Goal: Task Accomplishment & Management: Complete application form

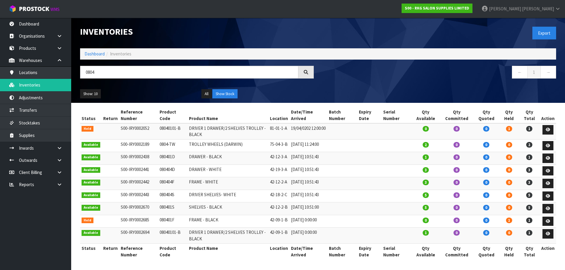
scroll to position [8, 0]
drag, startPoint x: 100, startPoint y: 67, endPoint x: 85, endPoint y: 67, distance: 15.1
click at [85, 67] on input "0804" at bounding box center [189, 72] width 218 height 13
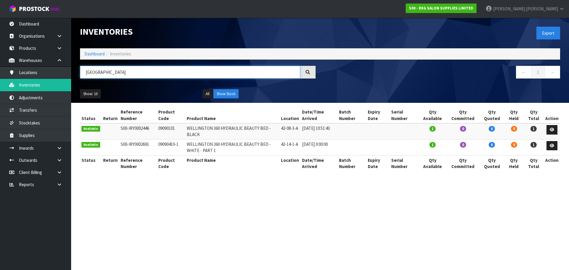
type input "[GEOGRAPHIC_DATA]"
drag, startPoint x: 156, startPoint y: 127, endPoint x: 178, endPoint y: 127, distance: 21.9
click at [178, 127] on td "09090101" at bounding box center [171, 131] width 28 height 16
copy td "09090101"
click at [31, 47] on link "Products" at bounding box center [35, 48] width 71 height 12
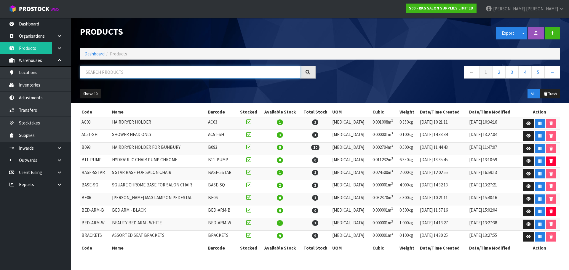
click at [97, 73] on input "text" at bounding box center [190, 72] width 220 height 13
paste input "09090101"
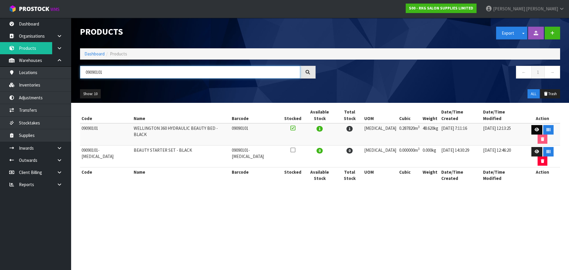
type input "09090101"
click at [535, 128] on icon at bounding box center [537, 130] width 4 height 4
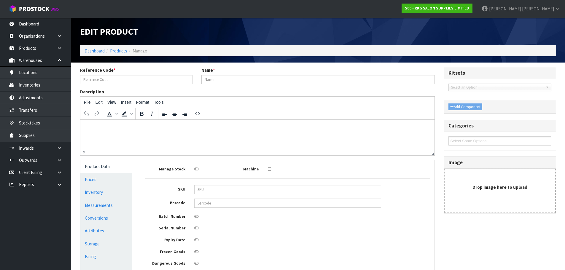
type input "09090101"
type input "WELLINGTON 360 HYDRAULIC BEAUTY BED - BLACK"
type input "123"
type input "36"
type input "65"
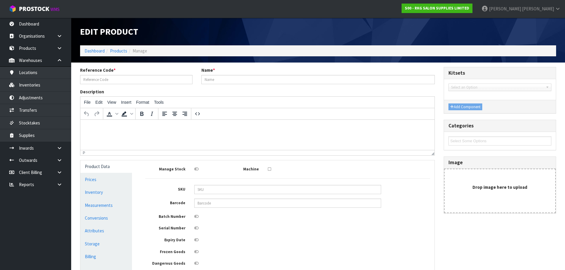
type input "0.28782"
type input "48.62"
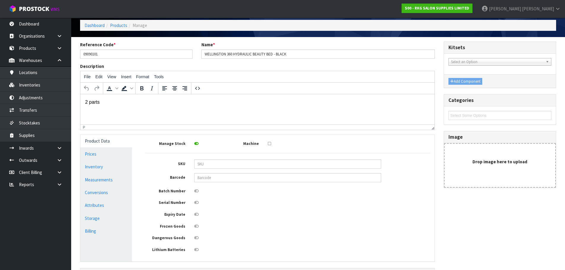
scroll to position [59, 0]
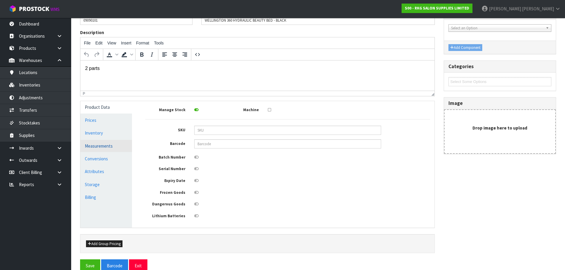
click at [100, 145] on link "Measurements" at bounding box center [106, 146] width 52 height 12
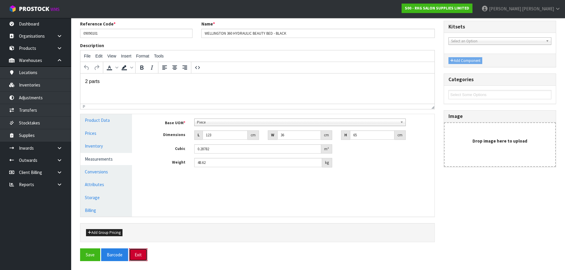
click at [144, 257] on button "Exit" at bounding box center [138, 254] width 18 height 13
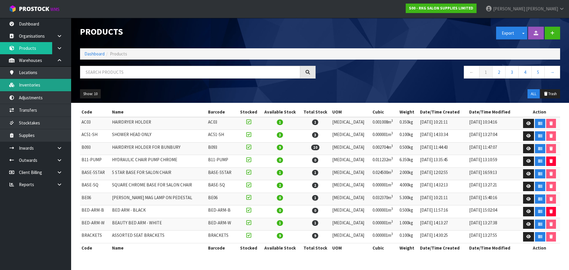
click at [30, 87] on link "Inventories" at bounding box center [35, 85] width 71 height 12
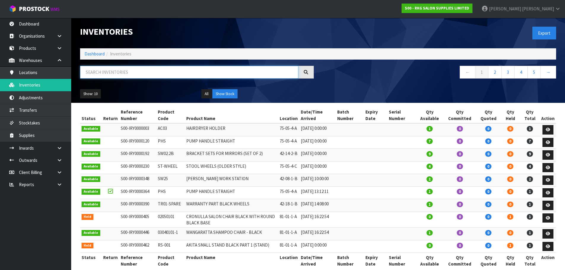
click at [92, 72] on input "text" at bounding box center [189, 72] width 218 height 13
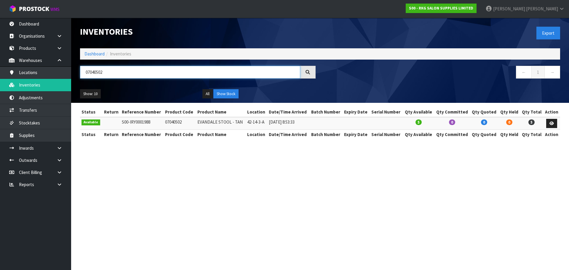
drag, startPoint x: 96, startPoint y: 72, endPoint x: 120, endPoint y: 74, distance: 24.6
click at [120, 74] on input "07040502" at bounding box center [190, 72] width 220 height 13
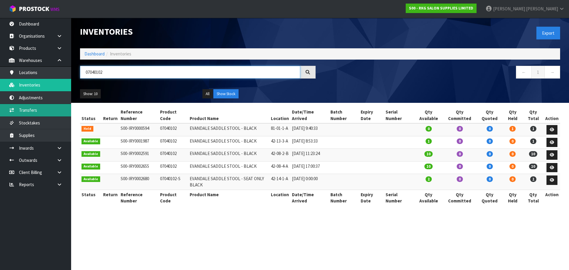
type input "07040102"
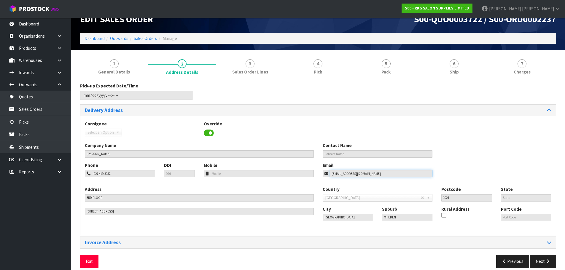
scroll to position [19, 0]
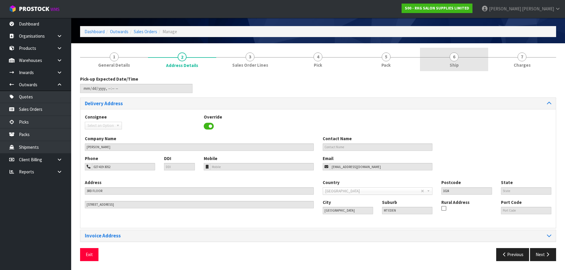
click at [457, 59] on span "6" at bounding box center [453, 56] width 9 height 9
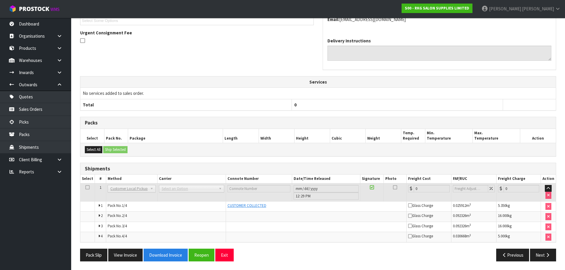
scroll to position [146, 0]
click at [229, 256] on button "Exit" at bounding box center [224, 254] width 18 height 13
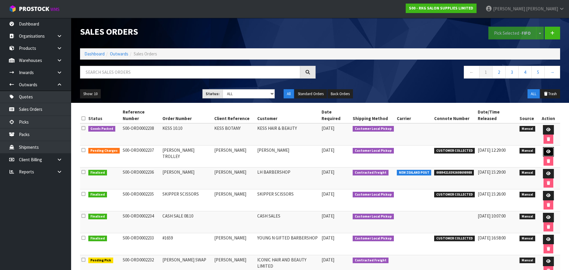
click at [546, 150] on icon at bounding box center [548, 152] width 4 height 4
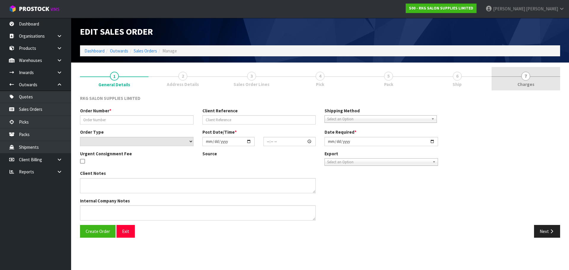
type input "GOLDA TROLLEY"
type input "GOLDA NYEMECZ"
select select "number:0"
type input "2025-10-10"
type input "00:00:00.000"
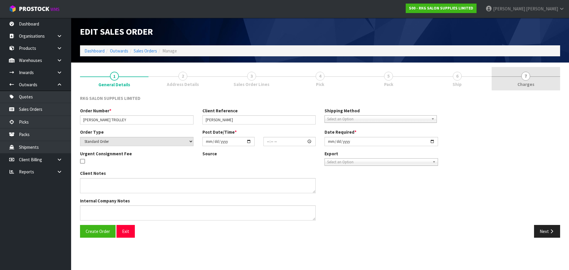
type input "2025-10-10"
type textarea "FOR PICK UP"
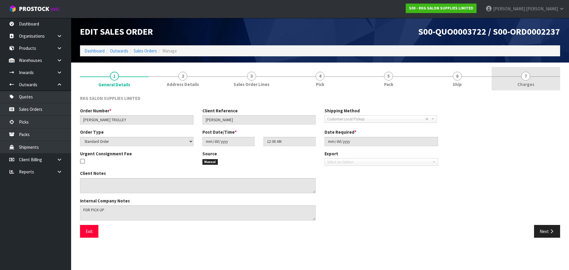
click at [526, 75] on span "7" at bounding box center [525, 76] width 9 height 9
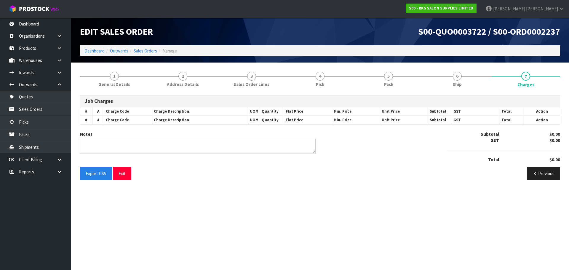
type textarea "PICKED BY MARIE"
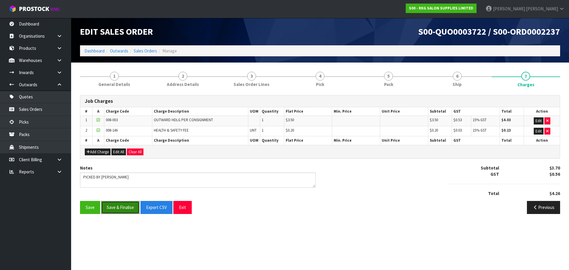
click at [122, 208] on button "Save & Finalise" at bounding box center [120, 207] width 39 height 13
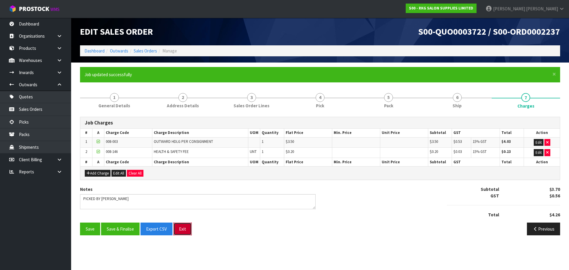
click at [180, 229] on button "Exit" at bounding box center [182, 229] width 18 height 13
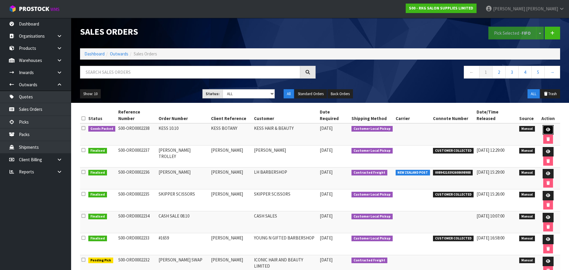
click at [546, 128] on icon at bounding box center [548, 130] width 4 height 4
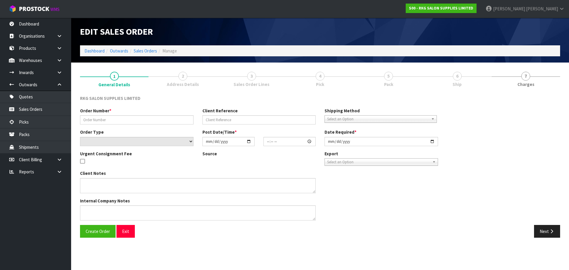
type input "KESS 10.10"
type input "KESS BOTANY"
select select "number:0"
type input "2025-10-10"
type input "00:00:00.000"
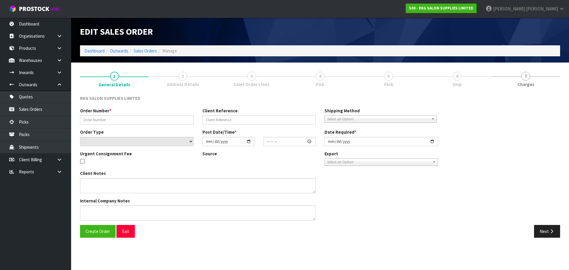
type input "2025-10-10"
type textarea "PICK UP TODAY AT 3 PM"
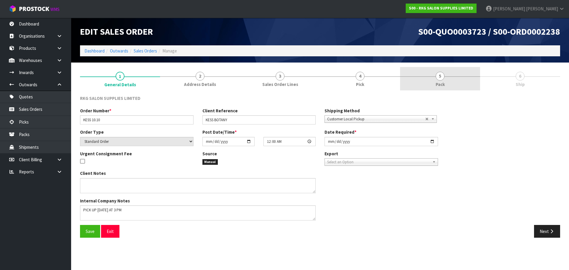
click at [441, 76] on span "5" at bounding box center [440, 76] width 9 height 9
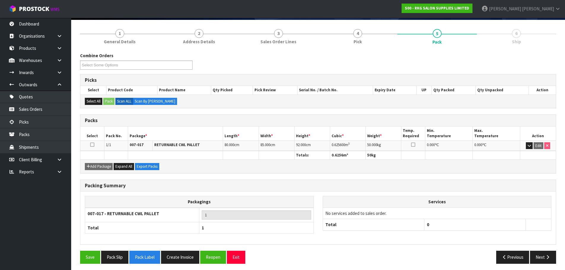
scroll to position [45, 0]
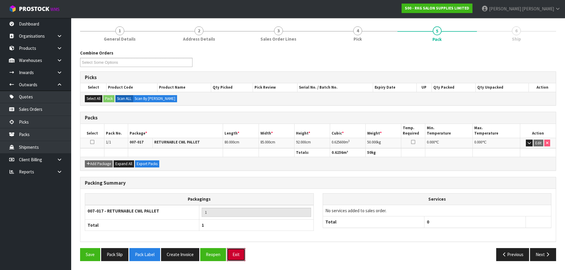
drag, startPoint x: 235, startPoint y: 256, endPoint x: 237, endPoint y: 244, distance: 11.7
click at [236, 254] on button "Exit" at bounding box center [236, 254] width 18 height 13
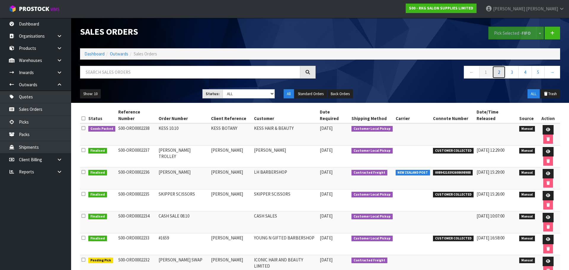
drag, startPoint x: 502, startPoint y: 71, endPoint x: 486, endPoint y: 83, distance: 19.2
click at [502, 71] on link "2" at bounding box center [498, 72] width 13 height 13
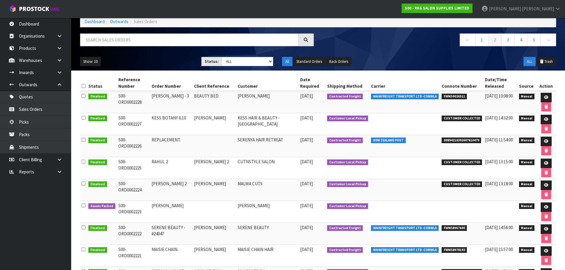
scroll to position [30, 0]
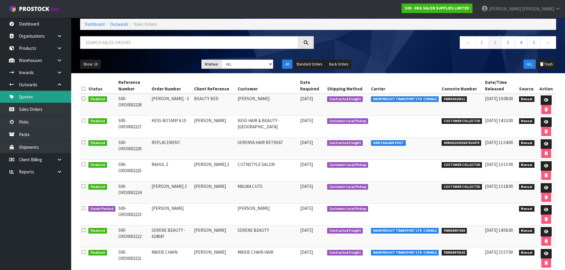
click at [43, 99] on link "Quotes" at bounding box center [35, 97] width 71 height 12
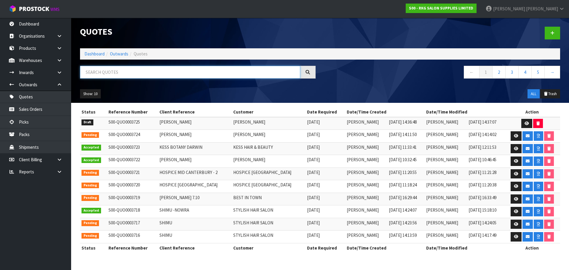
click at [109, 74] on input "text" at bounding box center [190, 72] width 220 height 13
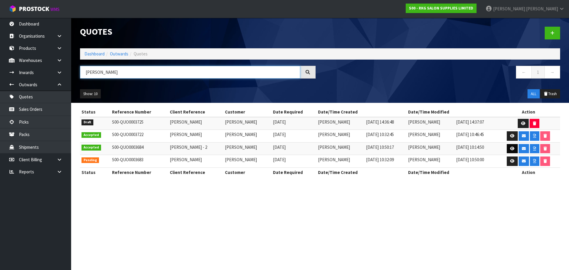
type input "GOLDA"
click at [510, 150] on link at bounding box center [512, 148] width 11 height 9
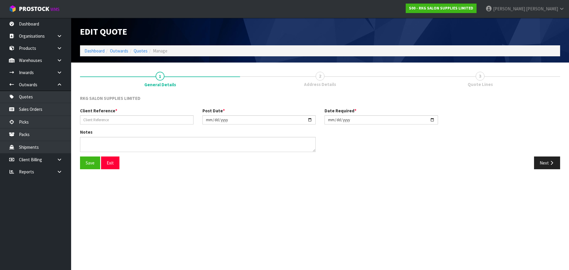
type input "GOLDA NYEMECZ - 2"
type input "2025-10-01"
type textarea "3RD FLOOR DELIVERY - ELEVATOR AVAILABLE"
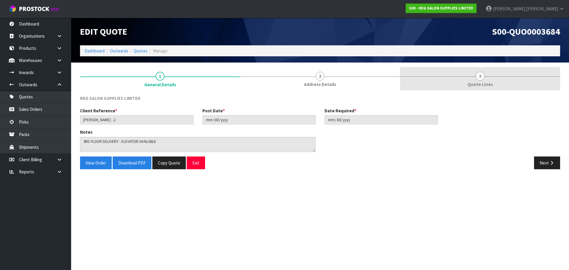
click at [478, 78] on span "3" at bounding box center [480, 76] width 9 height 9
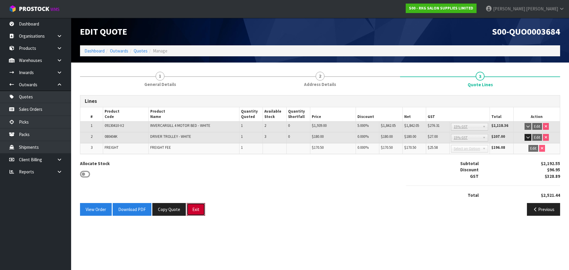
drag, startPoint x: 199, startPoint y: 209, endPoint x: 199, endPoint y: 201, distance: 7.4
click at [199, 209] on button "Exit" at bounding box center [196, 209] width 18 height 13
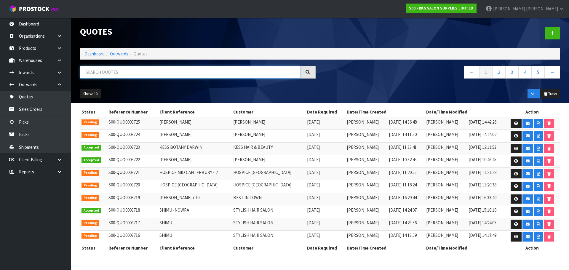
click at [121, 76] on input "text" at bounding box center [190, 72] width 220 height 13
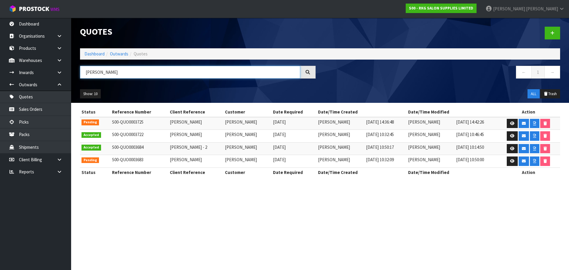
type input "GOLDA"
drag, startPoint x: 110, startPoint y: 72, endPoint x: 84, endPoint y: 76, distance: 26.6
click at [84, 76] on input "GOLDA" at bounding box center [190, 72] width 220 height 13
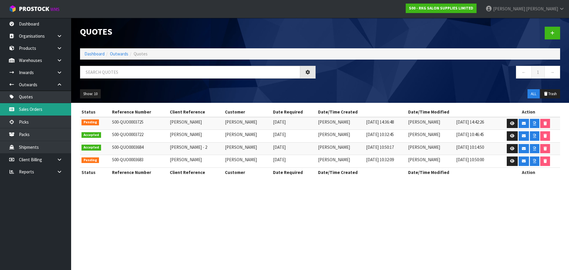
click at [26, 108] on link "Sales Orders" at bounding box center [35, 109] width 71 height 12
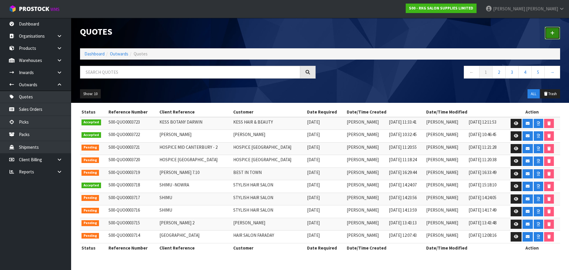
click at [551, 33] on icon at bounding box center [552, 33] width 4 height 4
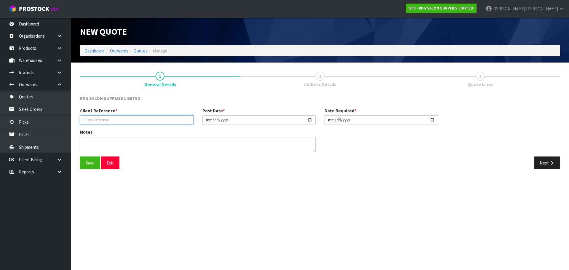
click at [119, 119] on input "text" at bounding box center [137, 119] width 114 height 9
type input "[PERSON_NAME]"
click at [88, 161] on button "Save" at bounding box center [90, 163] width 20 height 13
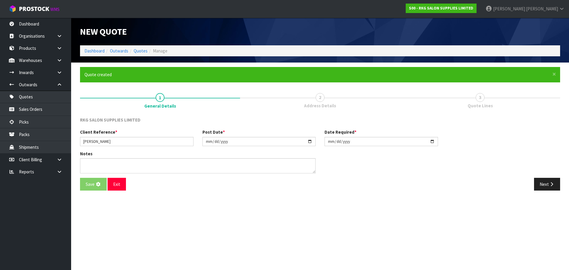
click at [543, 161] on div "Notes" at bounding box center [320, 164] width 489 height 27
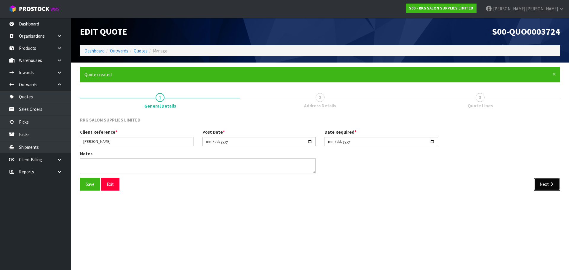
click at [543, 181] on button "Next" at bounding box center [547, 184] width 26 height 13
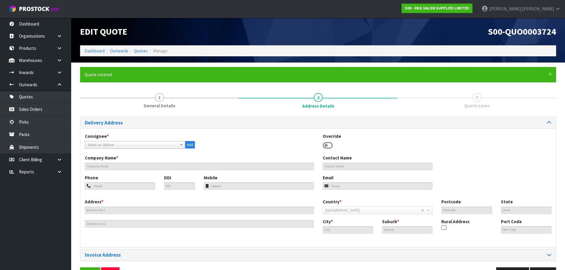
click at [327, 144] on icon at bounding box center [328, 145] width 10 height 9
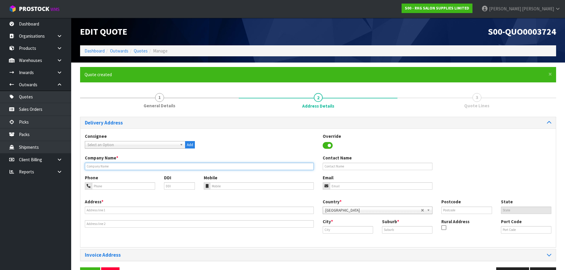
click at [163, 165] on input "text" at bounding box center [199, 166] width 229 height 7
type input "TYLA BOWERING"
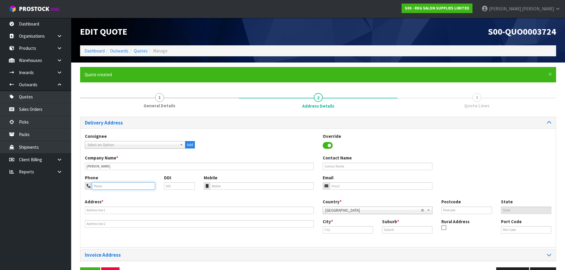
click at [125, 186] on input "tel" at bounding box center [123, 185] width 63 height 7
type input "027-501-8623"
click at [80, 267] on button "Save" at bounding box center [90, 273] width 20 height 13
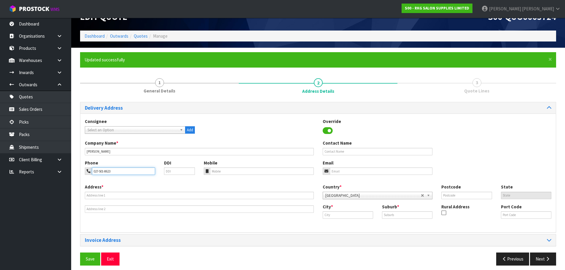
scroll to position [19, 0]
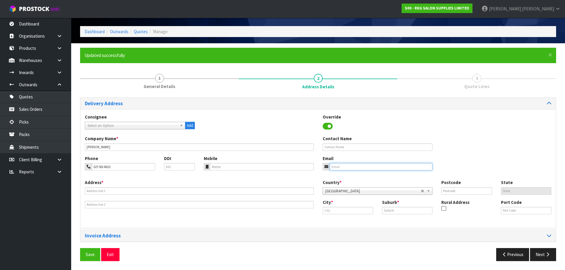
click at [339, 167] on input "email" at bounding box center [381, 166] width 103 height 7
type input "tylabowering1@gmail.com"
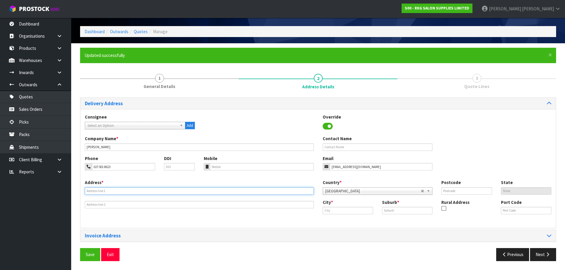
click at [92, 191] on input "text" at bounding box center [199, 190] width 229 height 7
type input "42 WESTERN HILLS DRIVE"
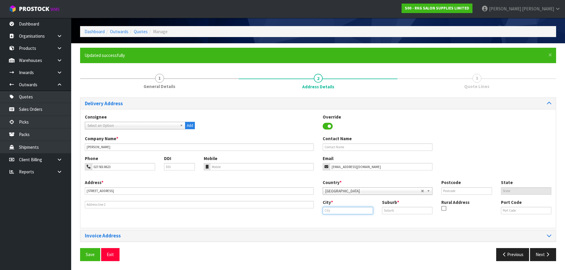
click at [336, 210] on input "text" at bounding box center [348, 210] width 50 height 7
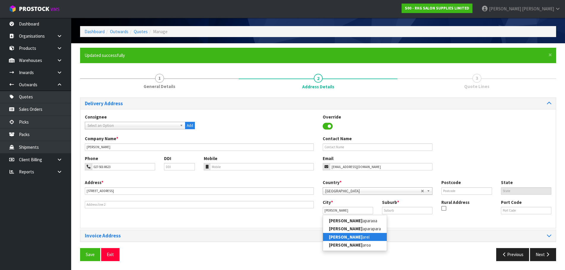
click at [331, 236] on strong "Whang" at bounding box center [346, 237] width 34 height 6
type input "Whangarei"
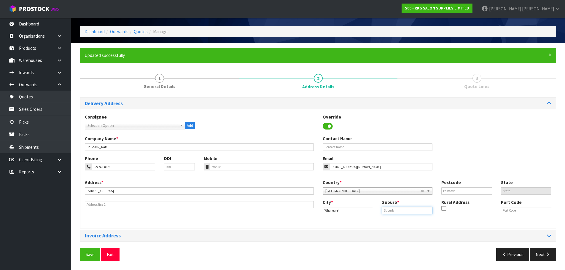
click at [386, 210] on input "text" at bounding box center [407, 210] width 50 height 7
type input "WHAU VALLEY"
click at [450, 193] on input "text" at bounding box center [466, 190] width 50 height 7
type input "0112"
click at [450, 172] on div "Phone 027-501-8623 DDI Mobile Email tylabowering1@gmail.com" at bounding box center [317, 167] width 475 height 24
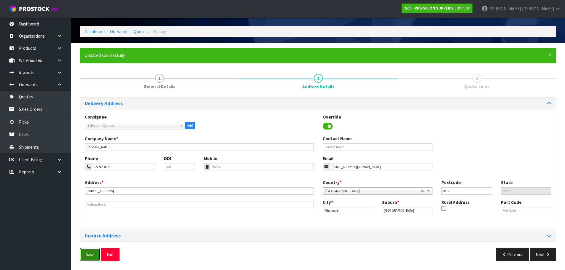
click at [89, 254] on button "Save" at bounding box center [90, 254] width 20 height 13
click at [542, 252] on button "Next" at bounding box center [543, 254] width 26 height 13
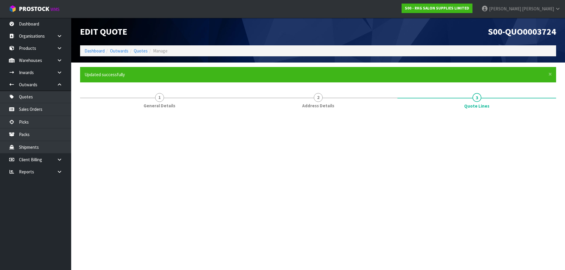
scroll to position [0, 0]
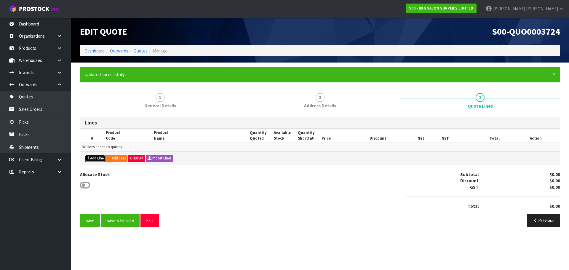
click at [94, 159] on button "Add Line" at bounding box center [95, 158] width 21 height 7
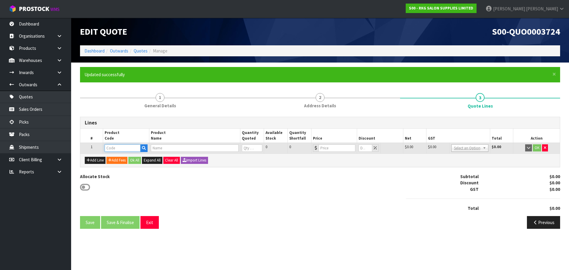
click at [113, 148] on input "text" at bounding box center [123, 147] width 36 height 7
type input "0905"
click at [123, 159] on link "0905 0101" at bounding box center [128, 158] width 47 height 8
type input "09050101"
type input "NAPIER MASSAGE TREATMENT BED - BLACK"
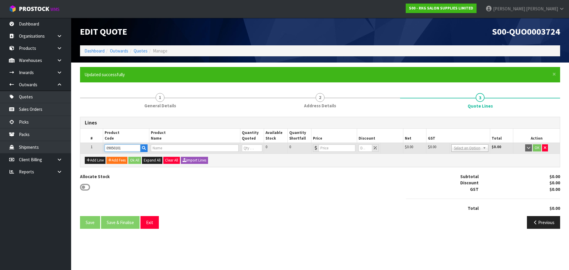
type input "0"
type input "449"
type input "0"
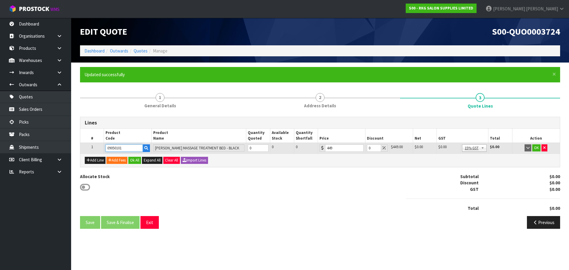
drag, startPoint x: 116, startPoint y: 148, endPoint x: 130, endPoint y: 149, distance: 13.9
click at [130, 149] on input "09050101" at bounding box center [124, 147] width 37 height 7
type input "09050"
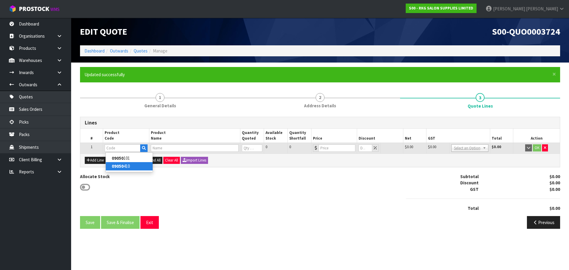
click at [128, 164] on link "09050 410" at bounding box center [129, 166] width 47 height 8
type input "09050410"
type input "NAPIER MASSAGE TREATMENT BED - WHITE"
type input "0"
type input "449"
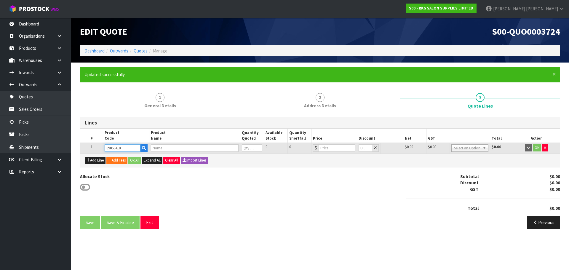
type input "0"
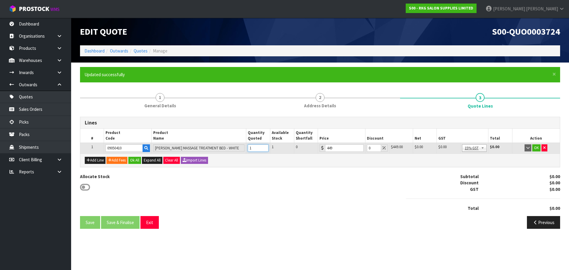
type input "1"
click at [265, 146] on input "1" at bounding box center [258, 147] width 21 height 7
drag, startPoint x: 371, startPoint y: 149, endPoint x: 361, endPoint y: 149, distance: 10.1
click at [361, 149] on tr "1 09050410 NAPIER MASSAGE TREATMENT BED - WHITE 1 1 0 449 0 $449.00 $0.00 $449.…" at bounding box center [320, 148] width 480 height 11
type input "5"
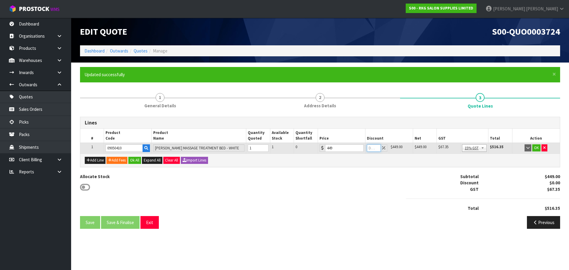
type input "0"
drag, startPoint x: 342, startPoint y: 148, endPoint x: 321, endPoint y: 151, distance: 21.8
click at [321, 151] on div "449" at bounding box center [342, 147] width 44 height 7
type input "200"
click at [535, 150] on button "OK" at bounding box center [536, 147] width 8 height 7
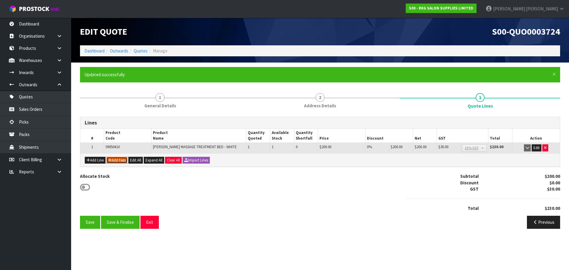
click at [120, 161] on button "Add Fees" at bounding box center [116, 160] width 21 height 7
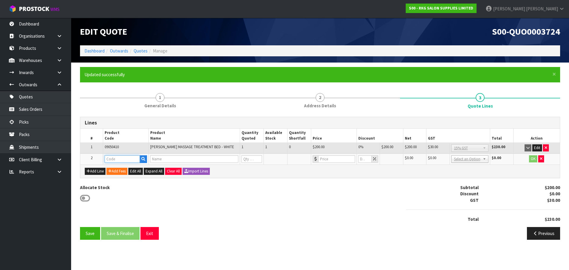
click at [120, 161] on input "text" at bounding box center [122, 158] width 35 height 7
type input "FRE"
click at [122, 167] on link "FRE IGHT" at bounding box center [128, 169] width 47 height 8
type input "FREIGHT"
type input "FREIGHT FEE"
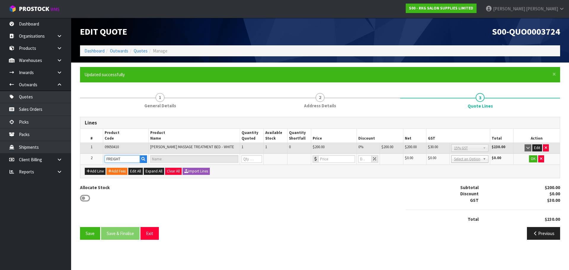
type input "1"
type input "0"
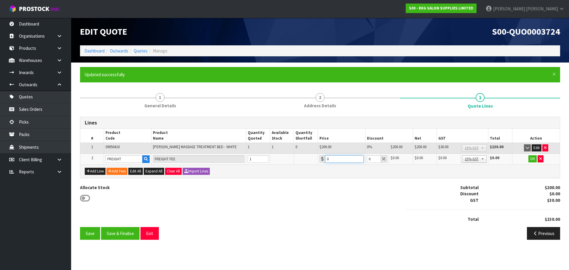
drag, startPoint x: 331, startPoint y: 159, endPoint x: 320, endPoint y: 160, distance: 11.3
click at [320, 160] on div "0" at bounding box center [342, 158] width 44 height 7
type input "239.95"
click at [531, 158] on button "OK" at bounding box center [533, 158] width 8 height 7
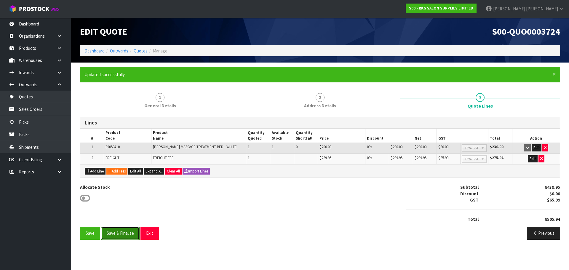
click at [120, 233] on button "Save & Finalise" at bounding box center [120, 233] width 39 height 13
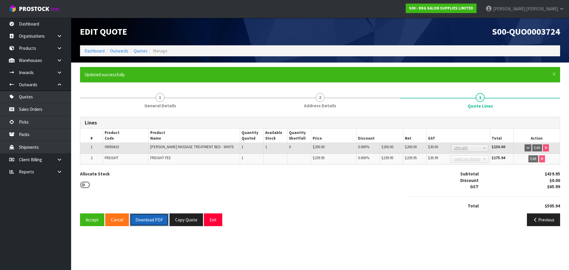
click at [153, 221] on button "Download PDF" at bounding box center [149, 219] width 39 height 13
click at [215, 219] on button "Exit" at bounding box center [213, 219] width 18 height 13
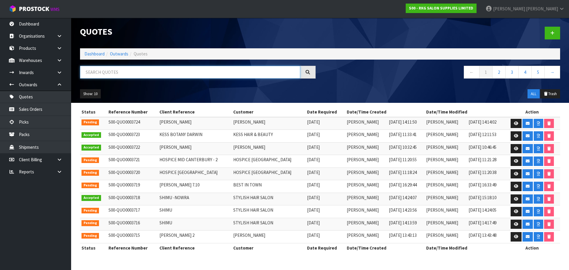
click at [123, 74] on input "text" at bounding box center [190, 72] width 220 height 13
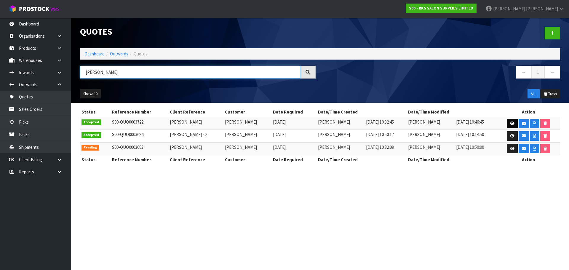
type input "GOLDA"
click at [510, 123] on icon at bounding box center [512, 124] width 4 height 4
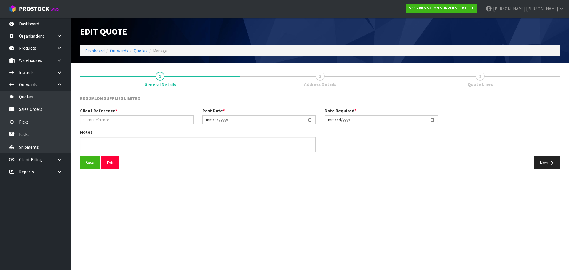
type input "[PERSON_NAME]"
type input "[DATE]"
type textarea "FOR PICK UP"
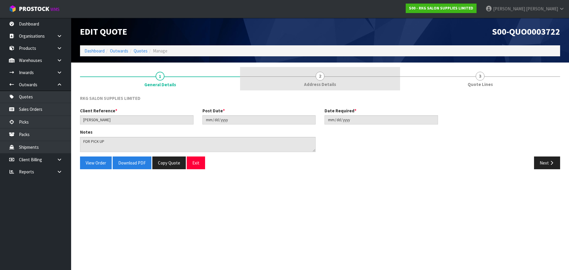
click at [322, 77] on span "2" at bounding box center [320, 76] width 9 height 9
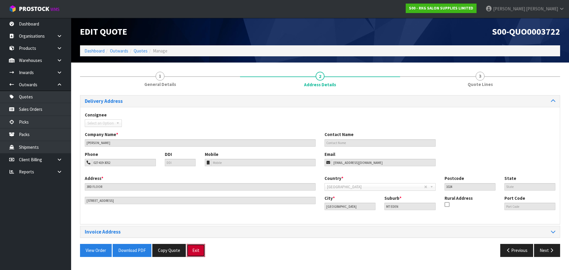
click at [197, 249] on button "Exit" at bounding box center [196, 250] width 18 height 13
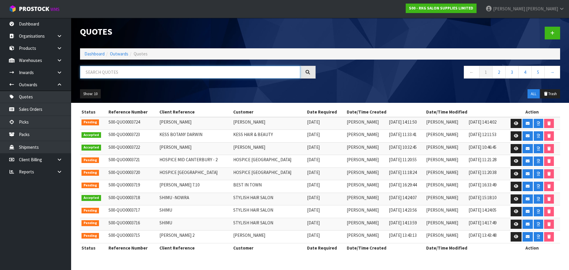
click at [116, 72] on input "text" at bounding box center [190, 72] width 220 height 13
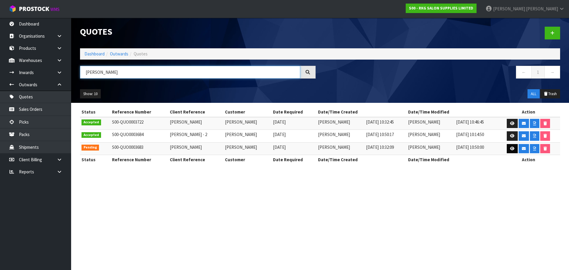
type input "GOLDA"
click at [510, 150] on link at bounding box center [512, 148] width 11 height 9
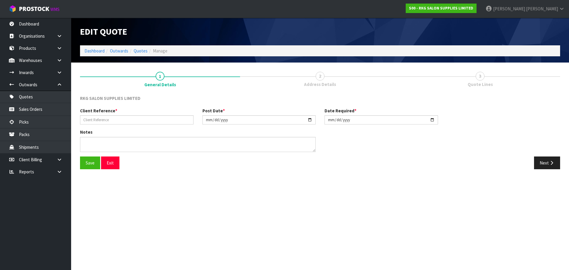
type input "[PERSON_NAME]"
type input "[DATE]"
type textarea "3RD FLOOR DELIVERY - ELEVATOR AVAILABLE"
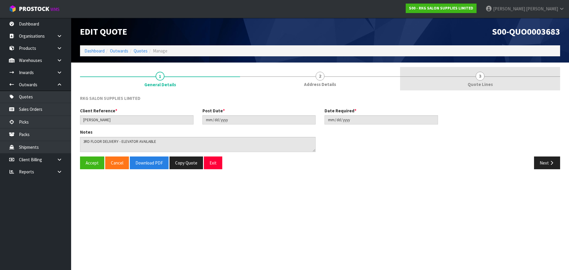
click at [478, 77] on span "3" at bounding box center [480, 76] width 9 height 9
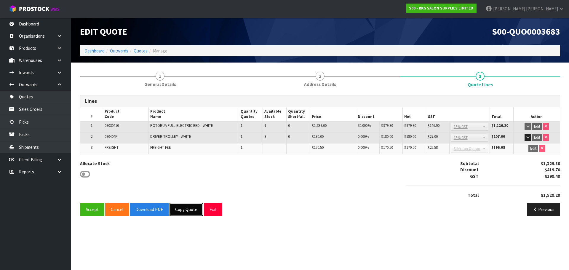
click at [182, 212] on button "Copy Quote" at bounding box center [186, 209] width 33 height 13
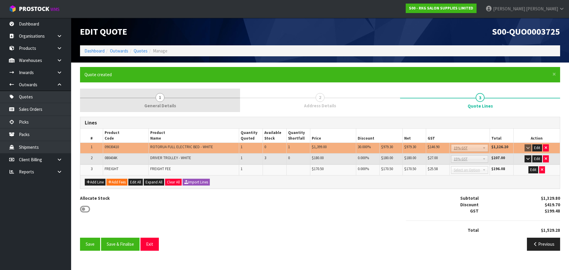
click at [155, 95] on link "1 General Details" at bounding box center [160, 100] width 160 height 23
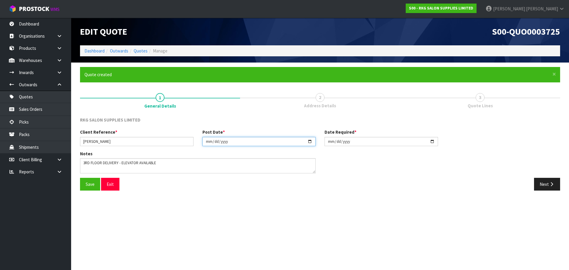
click at [311, 141] on input "[DATE]" at bounding box center [259, 141] width 114 height 9
type input "[DATE]"
click at [432, 140] on input "[DATE]" at bounding box center [382, 141] width 114 height 9
type input "[DATE]"
click at [89, 186] on button "Save" at bounding box center [90, 184] width 20 height 13
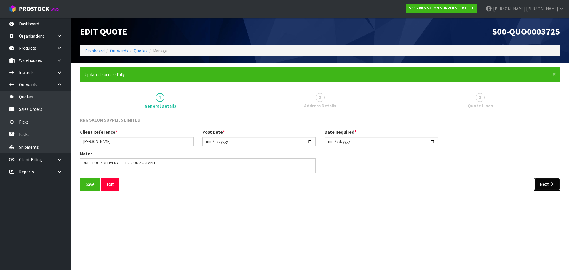
click at [549, 187] on button "Next" at bounding box center [547, 184] width 26 height 13
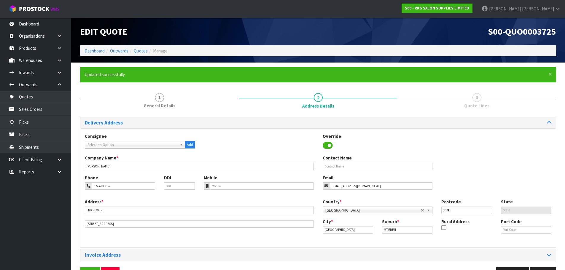
scroll to position [19, 0]
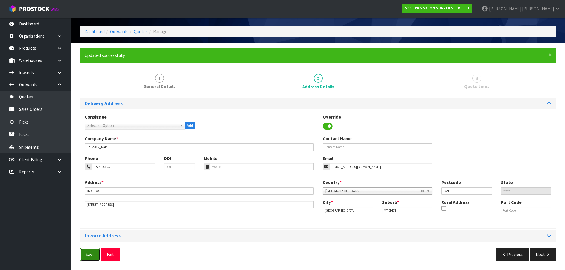
click at [90, 253] on button "Save" at bounding box center [90, 254] width 20 height 13
click at [539, 254] on button "Next" at bounding box center [543, 254] width 26 height 13
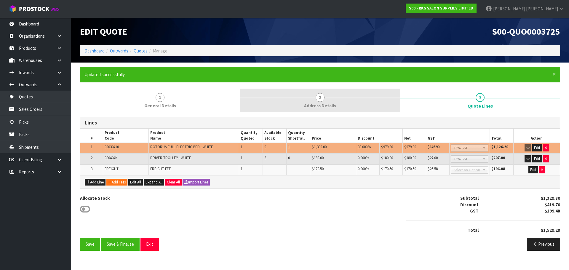
click at [321, 96] on span "2" at bounding box center [320, 97] width 9 height 9
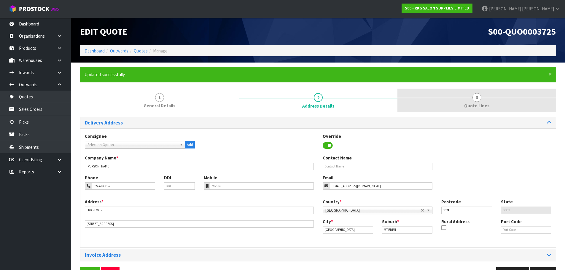
click at [476, 99] on span "3" at bounding box center [476, 97] width 9 height 9
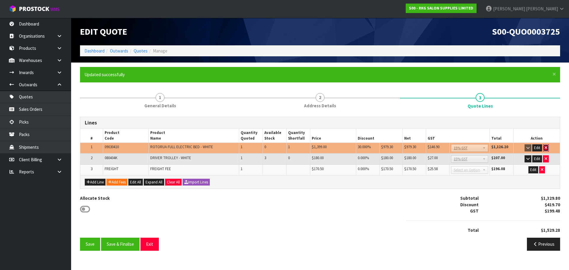
click at [546, 148] on icon "button" at bounding box center [546, 148] width 2 height 4
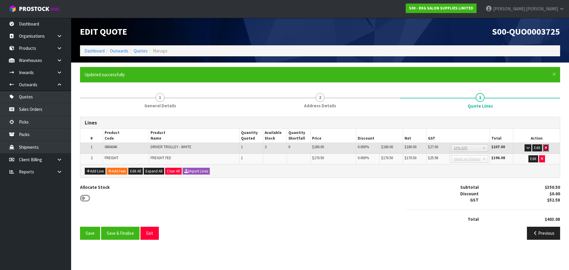
click at [546, 148] on icon "button" at bounding box center [546, 148] width 2 height 4
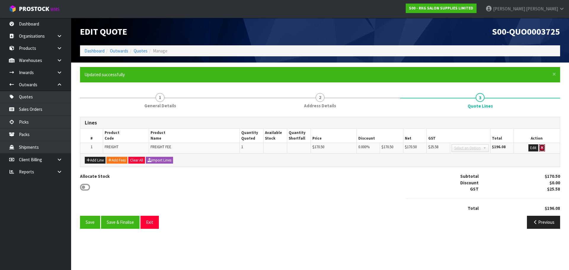
click at [542, 147] on icon "button" at bounding box center [542, 148] width 2 height 4
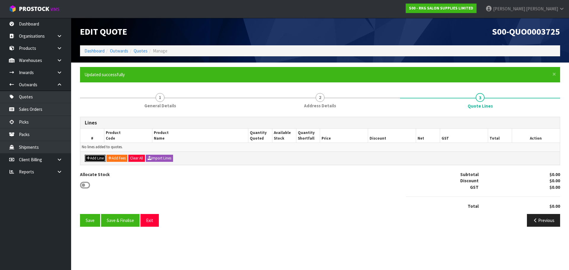
click at [91, 158] on button "Add Line" at bounding box center [95, 158] width 21 height 7
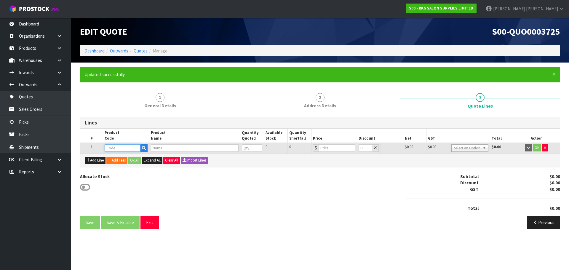
click at [110, 148] on input "text" at bounding box center [123, 147] width 36 height 7
click at [108, 149] on input "text" at bounding box center [123, 147] width 36 height 7
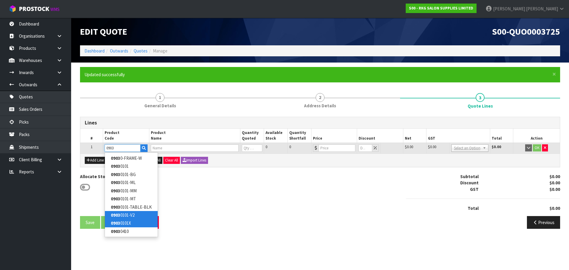
type input "0903"
click at [123, 214] on link "0903 0101-V2" at bounding box center [131, 215] width 53 height 8
type input "09030101-V2"
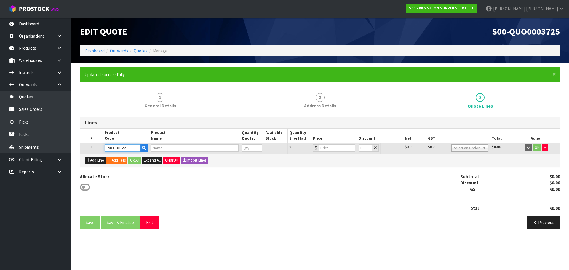
type input "ROTORUA 3 MOTOR ELECTRIC BED - BLACK"
type input "0"
type input "1429"
type input "0"
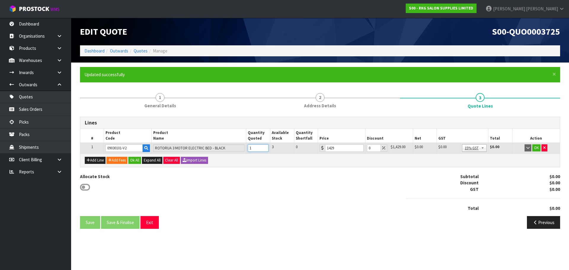
type input "1"
click at [264, 146] on input "1" at bounding box center [258, 147] width 21 height 7
click at [536, 146] on button "OK" at bounding box center [536, 147] width 8 height 7
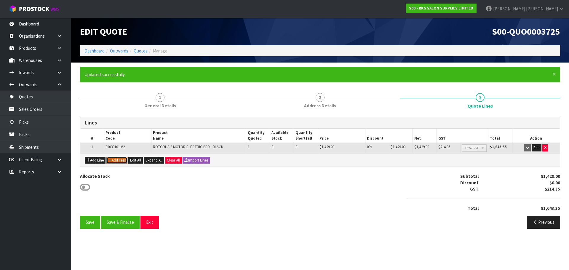
click at [118, 158] on button "Add Fees" at bounding box center [116, 160] width 21 height 7
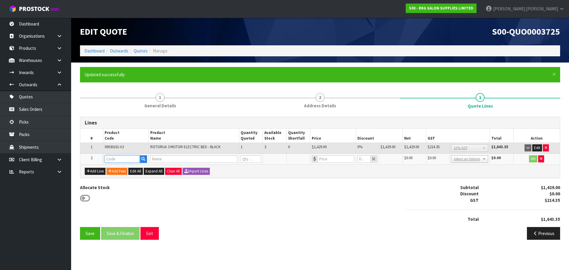
click at [118, 157] on input "text" at bounding box center [123, 158] width 36 height 7
type input "FRE"
click at [117, 168] on strong "FRE" at bounding box center [114, 169] width 7 height 6
type input "FREIGHT"
type input "FREIGHT FEE"
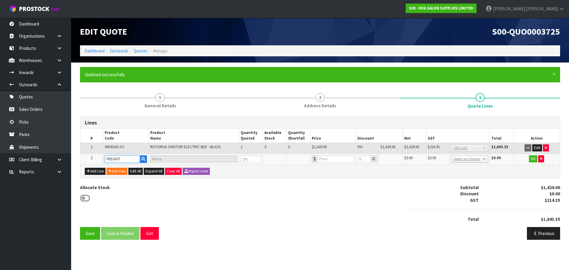
type input "1"
type input "0"
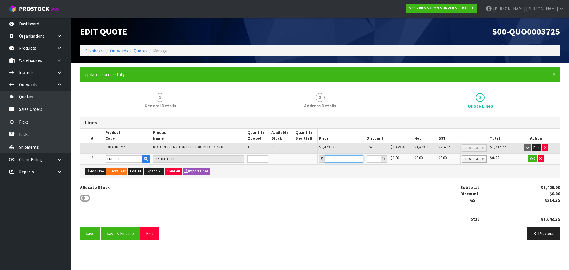
drag, startPoint x: 335, startPoint y: 159, endPoint x: 321, endPoint y: 161, distance: 14.4
click at [321, 161] on div "0" at bounding box center [341, 158] width 44 height 7
type input "152.35"
click at [533, 159] on button "OK" at bounding box center [533, 158] width 8 height 7
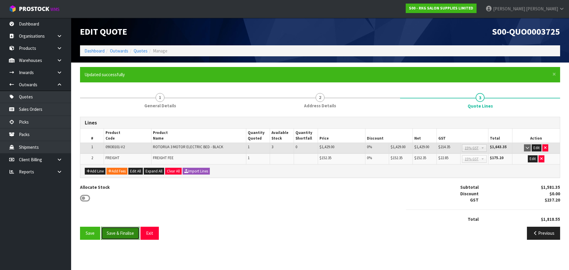
click at [122, 234] on button "Save & Finalise" at bounding box center [120, 233] width 39 height 13
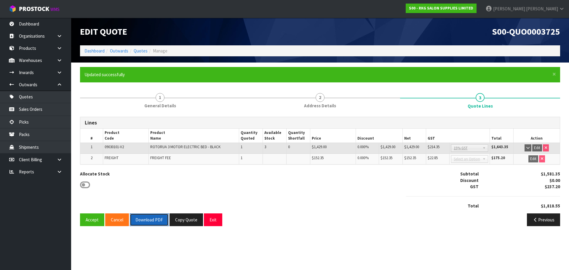
click at [148, 221] on button "Download PDF" at bounding box center [149, 219] width 39 height 13
click at [210, 221] on button "Exit" at bounding box center [213, 219] width 18 height 13
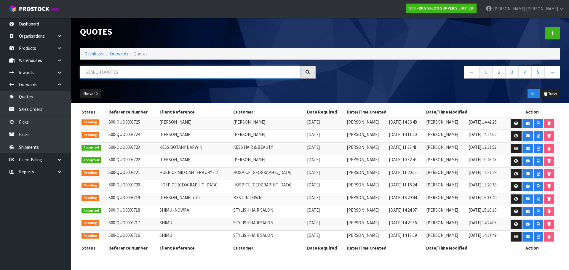
click at [174, 76] on input "text" at bounding box center [190, 72] width 220 height 13
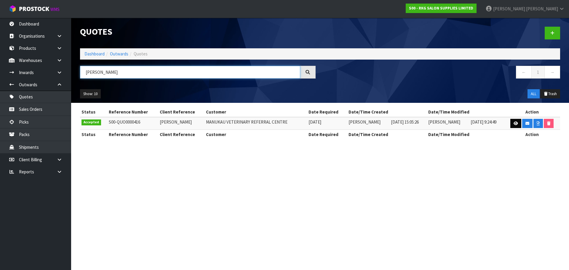
type input "CRAIG"
click at [515, 124] on icon at bounding box center [516, 124] width 4 height 4
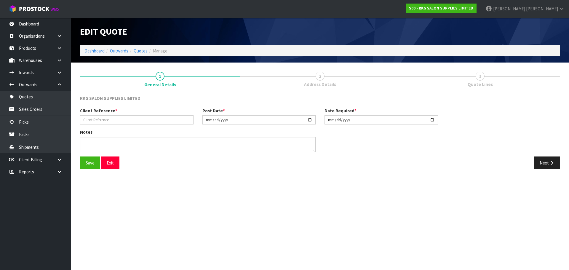
type input "CRAIG HUNGER"
type input "2020-12-22"
type textarea "PH: 390-0244"
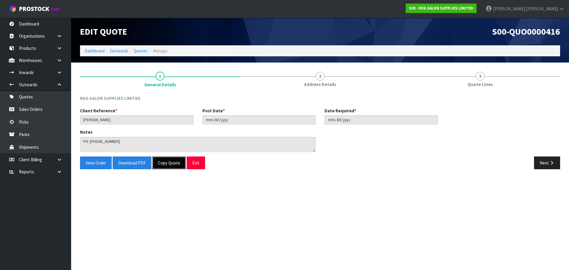
click at [167, 163] on button "Copy Quote" at bounding box center [168, 163] width 33 height 13
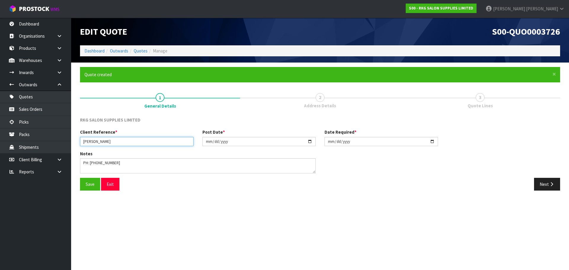
click at [127, 140] on input "CRAIG HUNGER" at bounding box center [137, 141] width 114 height 9
type input "CRAIG HUNGER 2"
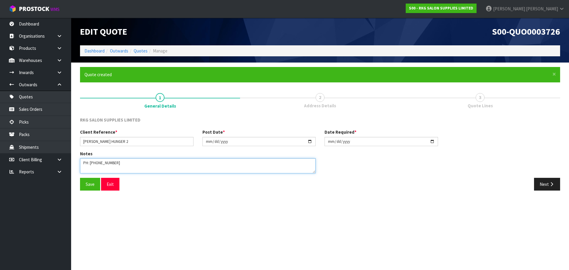
drag, startPoint x: 114, startPoint y: 162, endPoint x: 83, endPoint y: 163, distance: 31.5
click at [83, 163] on textarea at bounding box center [198, 165] width 236 height 15
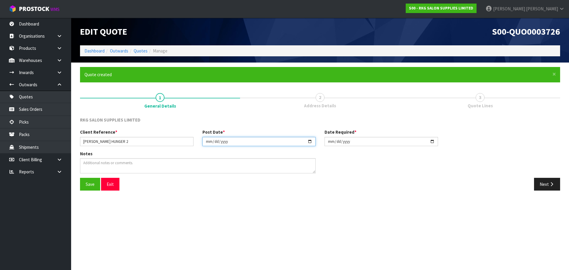
click at [307, 141] on input "2020-12-22" at bounding box center [259, 141] width 114 height 9
click at [311, 141] on input "2020-12-22" at bounding box center [259, 141] width 114 height 9
type input "[DATE]"
click at [432, 141] on input "2020-12-22" at bounding box center [382, 141] width 114 height 9
type input "[DATE]"
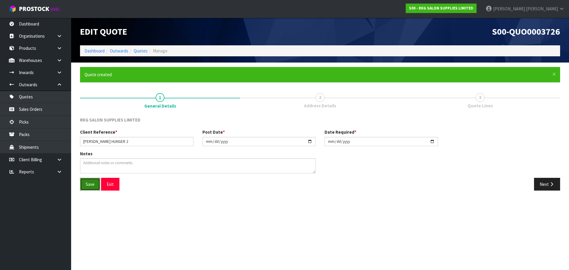
click at [92, 184] on button "Save" at bounding box center [90, 184] width 20 height 13
click at [544, 184] on button "Next" at bounding box center [547, 184] width 26 height 13
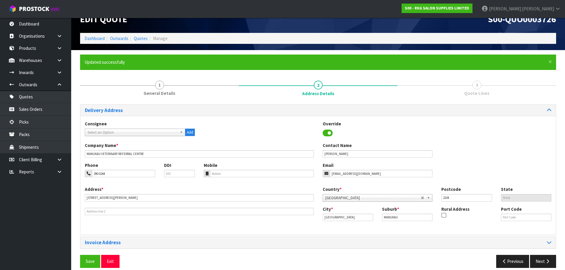
scroll to position [19, 0]
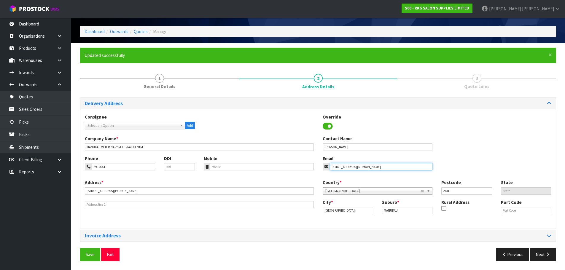
drag, startPoint x: 374, startPoint y: 165, endPoint x: 328, endPoint y: 167, distance: 45.4
click at [328, 167] on div "clinic@vetreferrals.co.nz" at bounding box center [378, 166] width 110 height 7
paste input "raig"
type input "craig@vetreferrals.co.nz"
click at [94, 167] on input "390-0244" at bounding box center [123, 166] width 63 height 7
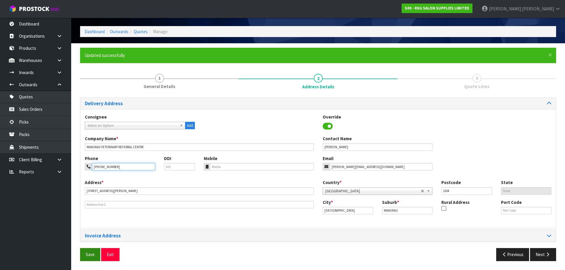
type input "09-390-0244"
click at [92, 252] on button "Save" at bounding box center [90, 254] width 20 height 13
click at [541, 255] on button "Next" at bounding box center [543, 254] width 26 height 13
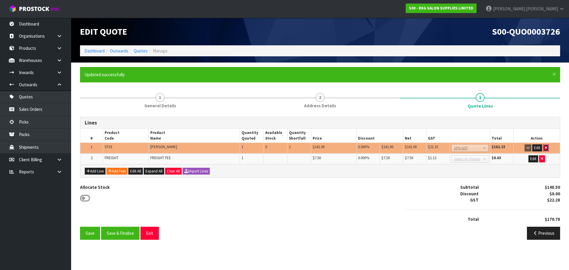
click at [547, 147] on icon "button" at bounding box center [546, 148] width 2 height 4
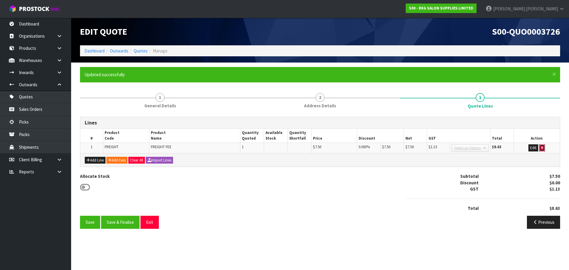
click at [544, 147] on button "button" at bounding box center [542, 147] width 6 height 7
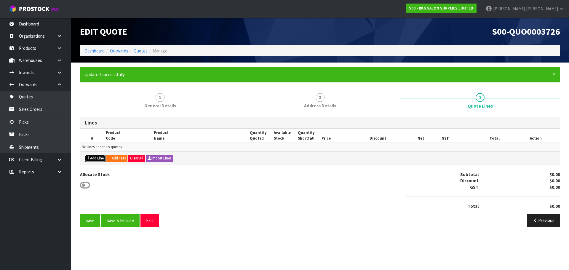
click at [93, 159] on button "Add Line" at bounding box center [95, 158] width 21 height 7
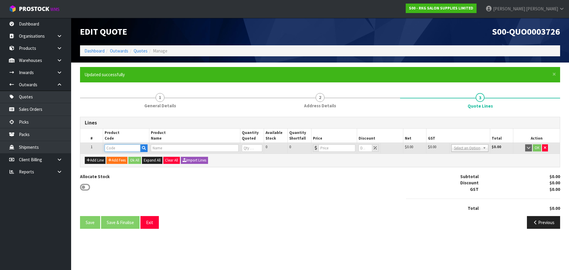
click at [118, 147] on input "text" at bounding box center [123, 147] width 36 height 7
type input "070405"
click at [127, 159] on link "070405 02" at bounding box center [128, 158] width 47 height 8
type input "07040502"
type input "EVANDALE STOOL - TAN"
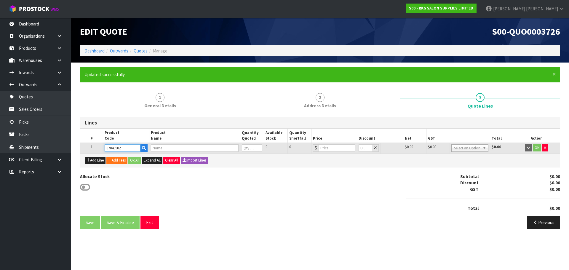
type input "0"
type input "129"
type input "0"
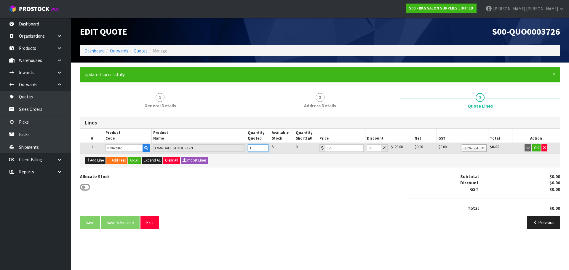
type input "1"
click at [265, 147] on input "1" at bounding box center [258, 147] width 21 height 7
drag, startPoint x: 371, startPoint y: 150, endPoint x: 365, endPoint y: 149, distance: 5.7
click at [365, 149] on td "0" at bounding box center [377, 148] width 24 height 11
type input "5"
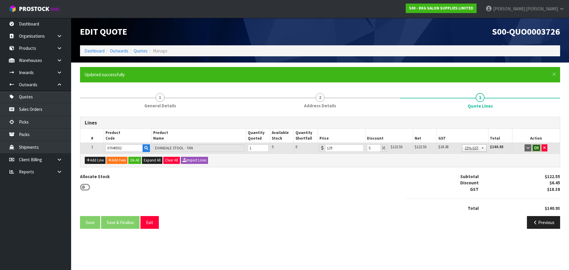
click at [537, 149] on button "OK" at bounding box center [536, 147] width 8 height 7
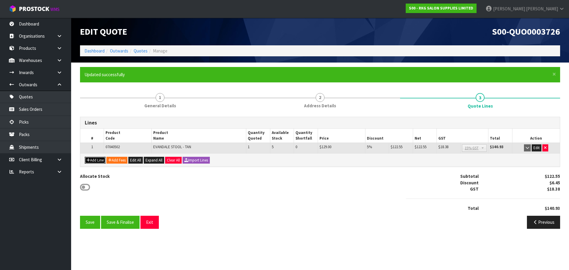
click at [88, 161] on icon "button" at bounding box center [89, 160] width 4 height 4
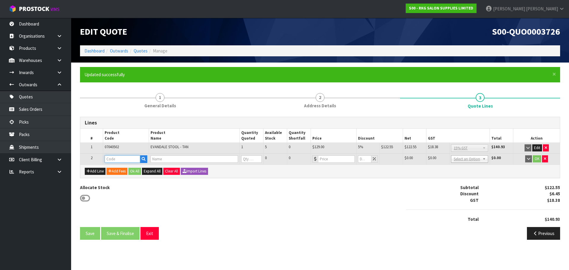
click at [108, 162] on input "text" at bounding box center [123, 158] width 36 height 7
type input "0704"
click at [121, 170] on link "0704 0102" at bounding box center [128, 169] width 47 height 8
type input "07040102"
type input "EVANDALE SADDLE STOOL - BLACK"
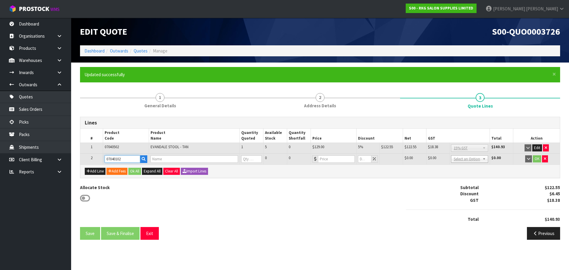
type input "0"
type input "129"
type input "0"
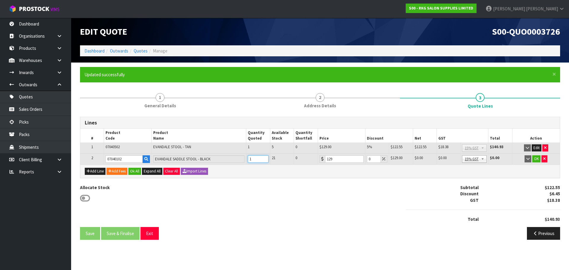
type input "1"
click at [264, 159] on input "1" at bounding box center [258, 158] width 21 height 7
drag, startPoint x: 373, startPoint y: 161, endPoint x: 366, endPoint y: 161, distance: 6.8
click at [366, 161] on td "0" at bounding box center [377, 159] width 24 height 11
type input "5"
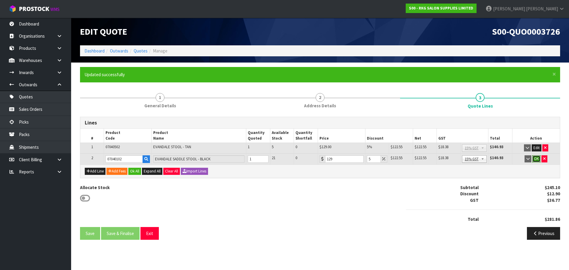
click at [537, 158] on button "OK" at bounding box center [536, 158] width 8 height 7
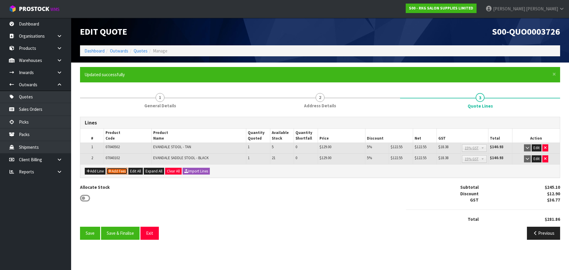
click at [120, 172] on button "Add Fees" at bounding box center [116, 171] width 21 height 7
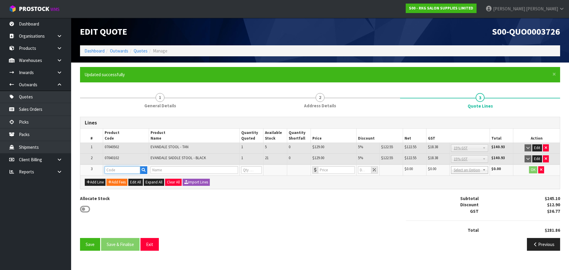
click at [118, 170] on input "text" at bounding box center [123, 169] width 36 height 7
type input "FRE"
click at [117, 180] on strong "FRE" at bounding box center [114, 180] width 7 height 6
type input "FREIGHT"
type input "FREIGHT FEE"
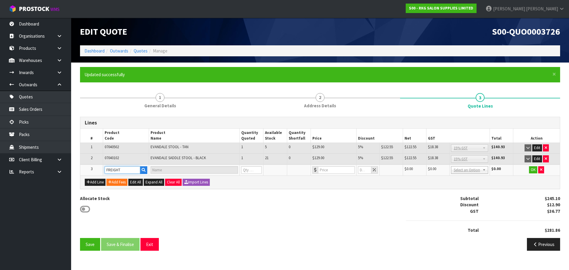
type input "1"
type input "0"
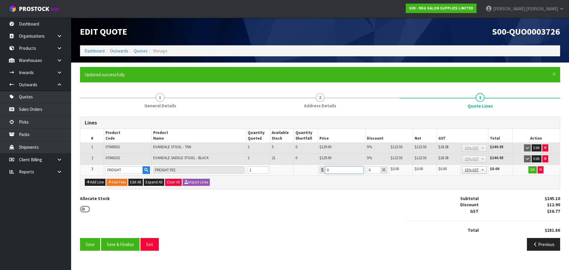
drag, startPoint x: 334, startPoint y: 168, endPoint x: 325, endPoint y: 170, distance: 10.1
click at [325, 170] on div "0" at bounding box center [342, 169] width 44 height 7
drag, startPoint x: 341, startPoint y: 171, endPoint x: 325, endPoint y: 173, distance: 16.2
click at [325, 173] on input "12.50" at bounding box center [344, 169] width 39 height 7
type input "19.65"
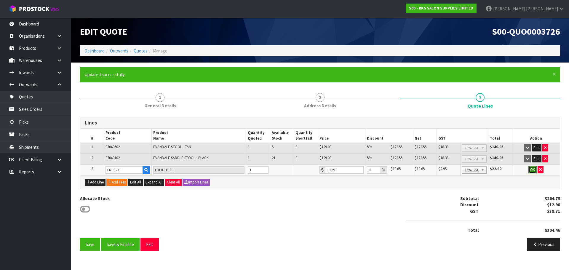
click at [534, 172] on button "OK" at bounding box center [533, 169] width 8 height 7
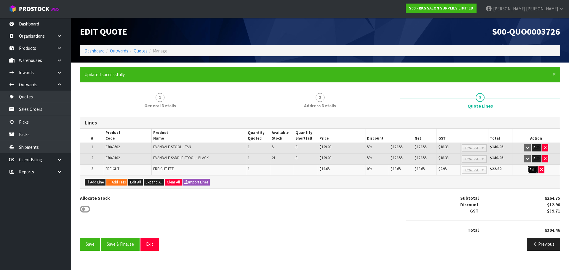
click at [534, 168] on button "Edit" at bounding box center [533, 169] width 10 height 7
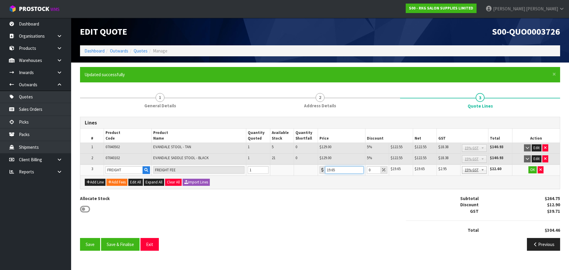
drag, startPoint x: 332, startPoint y: 170, endPoint x: 344, endPoint y: 170, distance: 12.4
click at [344, 170] on input "19.65" at bounding box center [344, 169] width 39 height 7
type input "19.60"
click at [532, 170] on button "OK" at bounding box center [533, 169] width 8 height 7
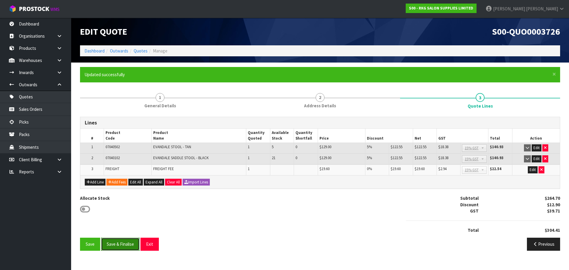
click at [118, 245] on button "Save & Finalise" at bounding box center [120, 244] width 39 height 13
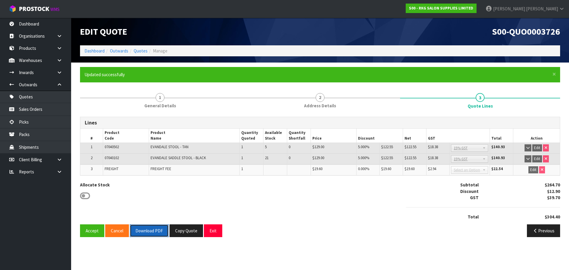
click at [153, 231] on button "Download PDF" at bounding box center [149, 230] width 39 height 13
click at [194, 231] on button "Copy Quote" at bounding box center [186, 230] width 33 height 13
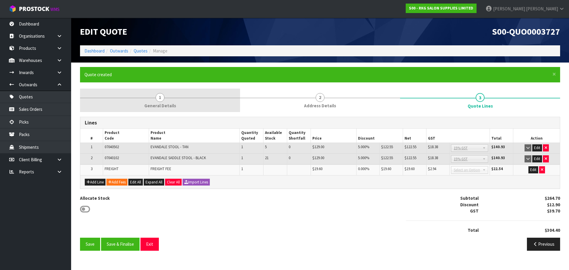
click at [159, 98] on span "1" at bounding box center [160, 97] width 9 height 9
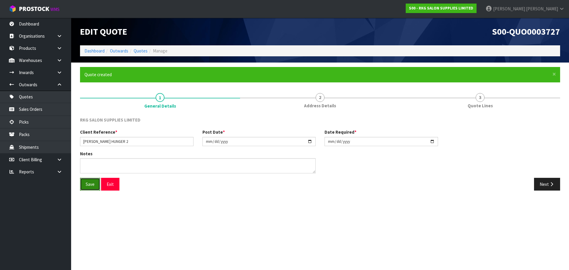
click at [86, 185] on button "Save" at bounding box center [90, 184] width 20 height 13
click at [542, 186] on button "Next" at bounding box center [547, 184] width 26 height 13
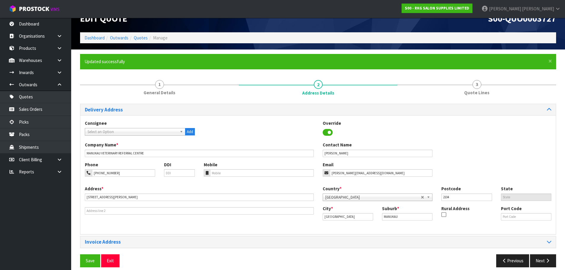
scroll to position [19, 0]
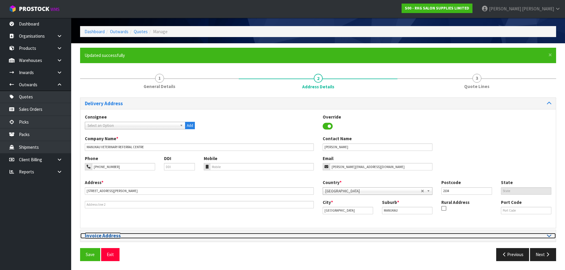
click at [548, 235] on icon at bounding box center [549, 235] width 4 height 5
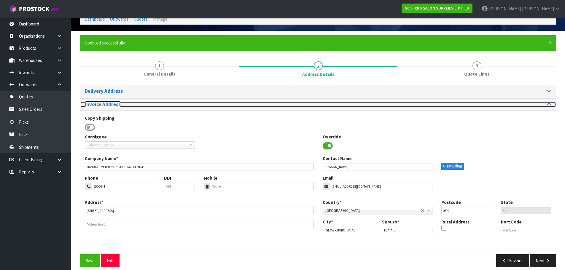
scroll to position [38, 0]
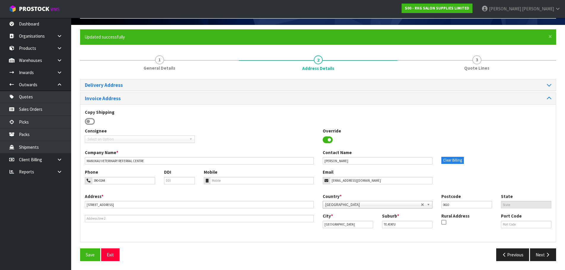
click at [89, 122] on icon at bounding box center [90, 121] width 10 height 9
click at [0, 0] on input "checkbox" at bounding box center [0, 0] width 0 height 0
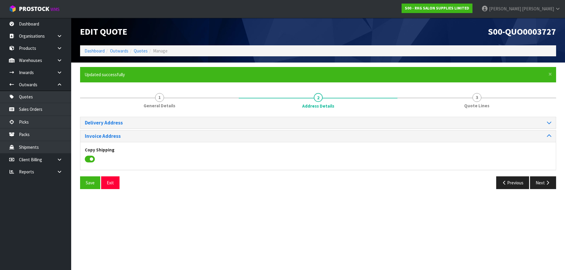
scroll to position [0, 0]
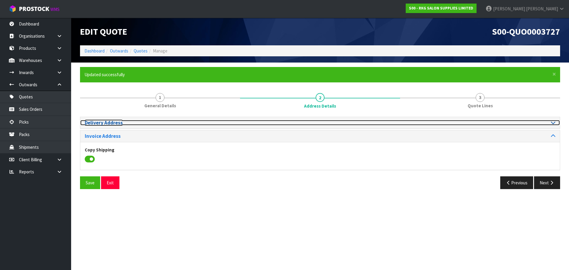
click at [553, 122] on icon at bounding box center [553, 122] width 4 height 5
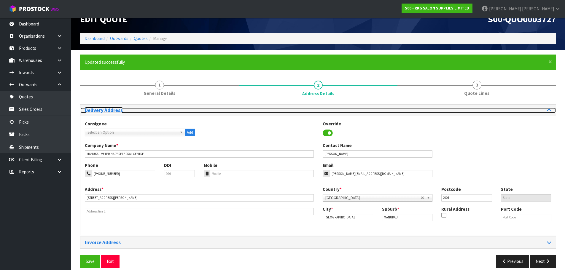
scroll to position [19, 0]
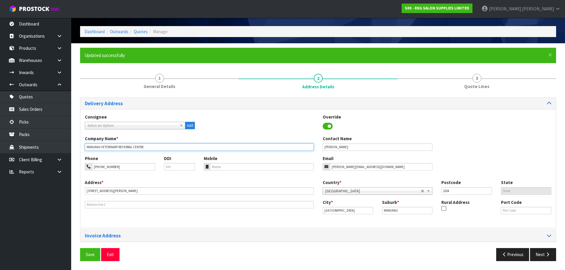
click at [154, 146] on input "MANUKAU VETERINARY REFERRAL CENTRE" at bounding box center [199, 146] width 229 height 7
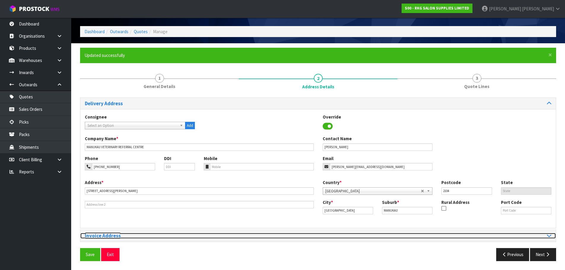
drag, startPoint x: 550, startPoint y: 237, endPoint x: 547, endPoint y: 237, distance: 3.3
click at [550, 237] on icon at bounding box center [549, 235] width 4 height 5
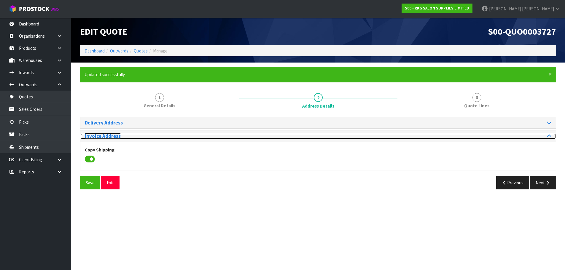
scroll to position [0, 0]
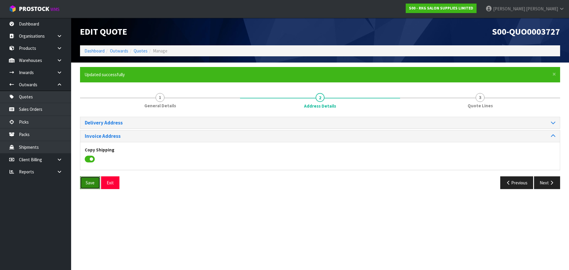
click at [90, 181] on button "Save" at bounding box center [90, 182] width 20 height 13
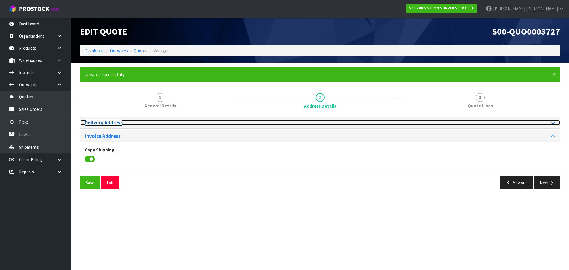
click at [553, 121] on icon at bounding box center [553, 122] width 4 height 5
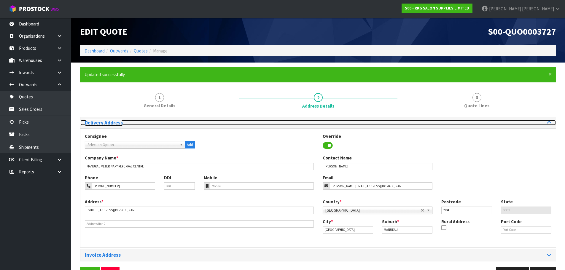
scroll to position [19, 0]
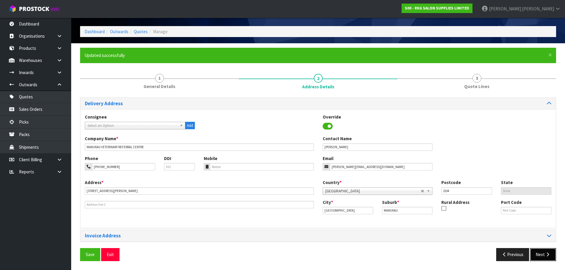
click at [540, 256] on button "Next" at bounding box center [543, 254] width 26 height 13
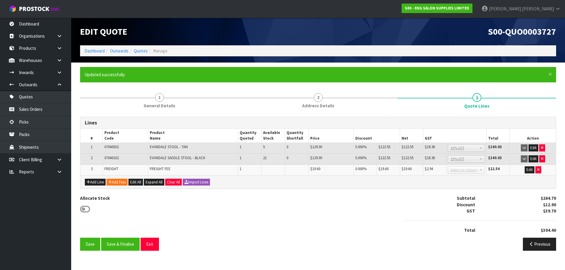
scroll to position [0, 0]
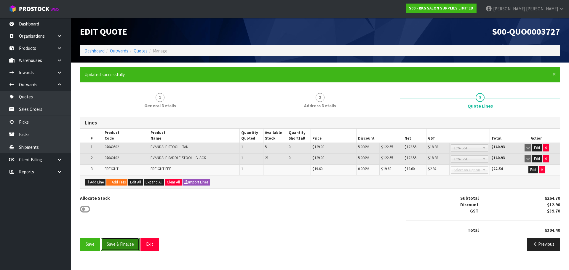
click at [118, 243] on button "Save & Finalise" at bounding box center [120, 244] width 39 height 13
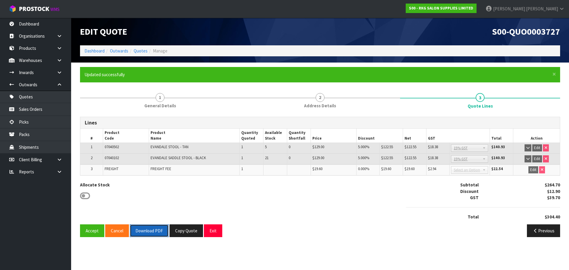
click at [149, 230] on button "Download PDF" at bounding box center [149, 230] width 39 height 13
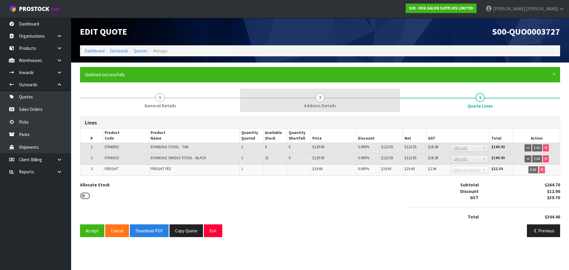
click at [315, 99] on link "2 Address Details" at bounding box center [320, 100] width 160 height 23
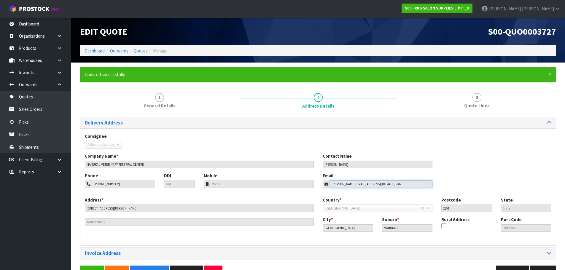
drag, startPoint x: 368, startPoint y: 183, endPoint x: 311, endPoint y: 187, distance: 57.0
click at [311, 187] on div "Phone 09-390-0244 DDI Mobile Email craig@vetreferrals.co.nz" at bounding box center [317, 185] width 475 height 24
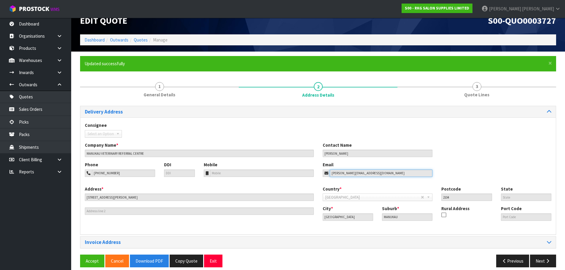
scroll to position [17, 0]
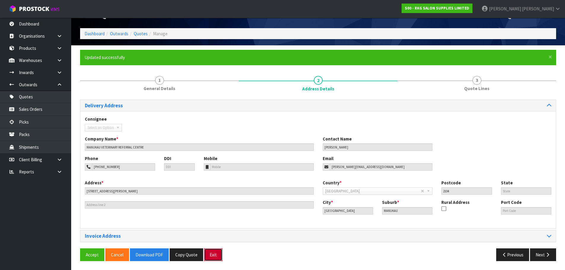
click at [208, 252] on button "Exit" at bounding box center [213, 254] width 18 height 13
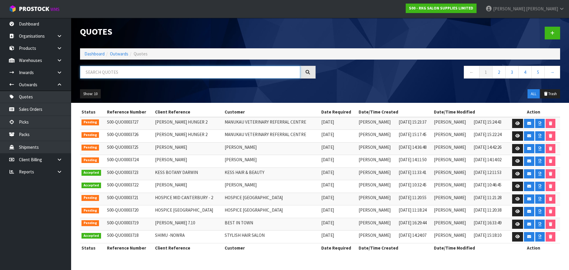
click at [108, 77] on input "text" at bounding box center [190, 72] width 220 height 13
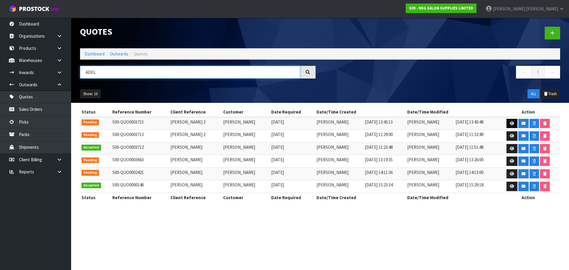
type input "ADEL"
click at [513, 124] on icon at bounding box center [512, 124] width 4 height 4
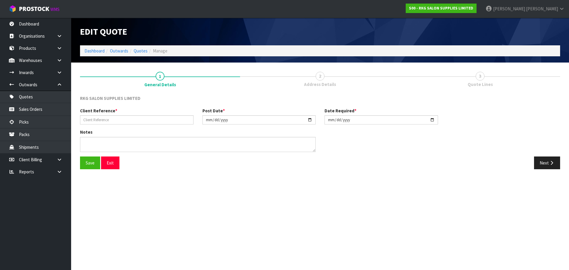
type input "ADEL AL-OMOUSH 2"
type input "[DATE]"
type textarea "FOR PICK UP"
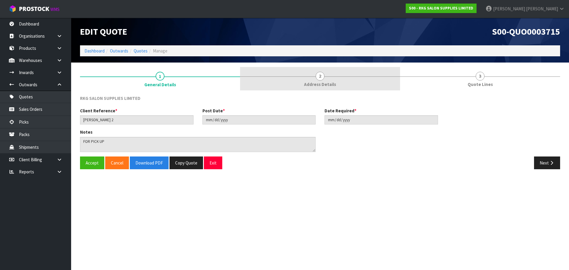
click at [321, 77] on span "2" at bounding box center [320, 76] width 9 height 9
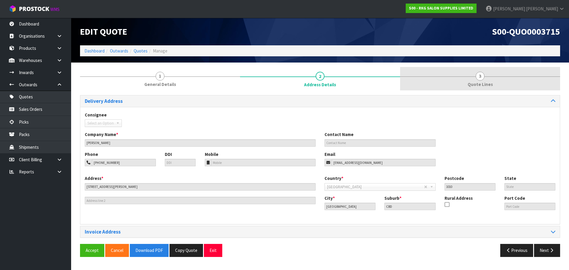
click at [479, 80] on span "3" at bounding box center [480, 76] width 9 height 9
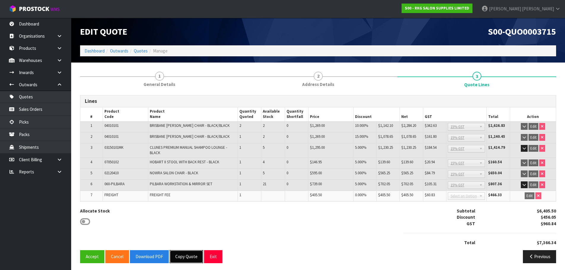
click at [184, 256] on button "Copy Quote" at bounding box center [186, 256] width 33 height 13
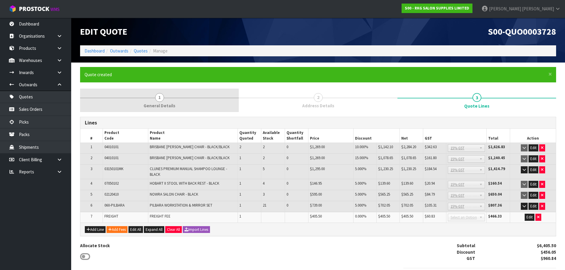
click at [159, 98] on span "1" at bounding box center [159, 97] width 9 height 9
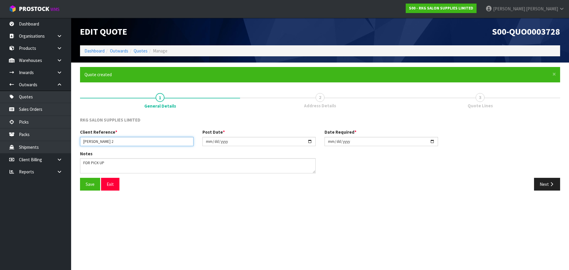
click at [123, 141] on input "ADEL AL-OMOUSH 2" at bounding box center [137, 141] width 114 height 9
drag, startPoint x: 113, startPoint y: 141, endPoint x: 120, endPoint y: 141, distance: 6.5
click at [120, 141] on input "ADEL AL-OMOUSH 2" at bounding box center [137, 141] width 114 height 9
type input "ADEL AL-OMOUSH 3"
drag, startPoint x: 111, startPoint y: 162, endPoint x: 80, endPoint y: 163, distance: 31.1
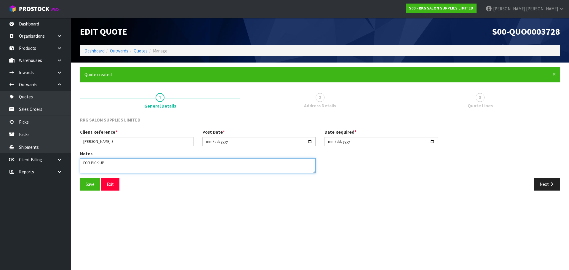
click at [80, 163] on textarea at bounding box center [198, 165] width 236 height 15
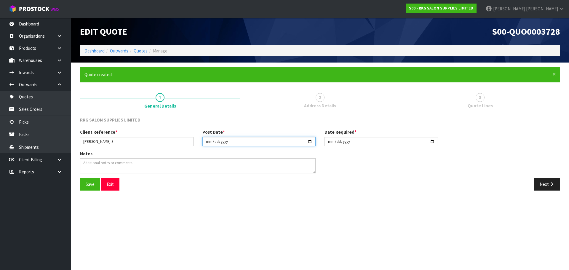
click at [309, 142] on input "[DATE]" at bounding box center [259, 141] width 114 height 9
type input "[DATE]"
click at [432, 143] on input "[DATE]" at bounding box center [382, 141] width 114 height 9
type input "[DATE]"
drag, startPoint x: 87, startPoint y: 185, endPoint x: 92, endPoint y: 185, distance: 4.1
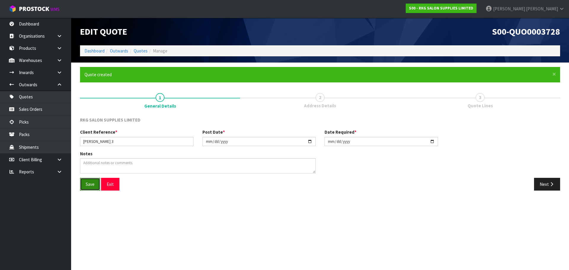
click at [87, 185] on button "Save" at bounding box center [90, 184] width 20 height 13
click at [546, 185] on button "Next" at bounding box center [547, 184] width 26 height 13
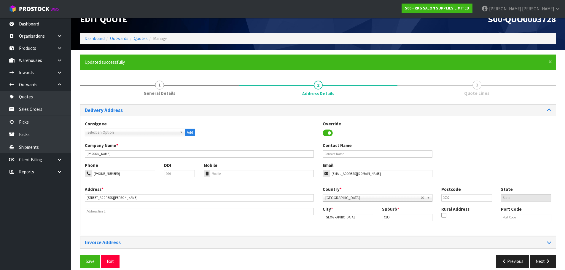
scroll to position [19, 0]
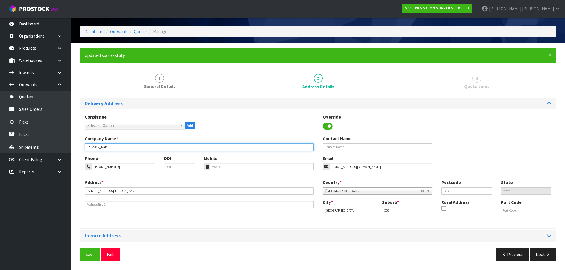
drag, startPoint x: 115, startPoint y: 147, endPoint x: 76, endPoint y: 146, distance: 39.1
click at [76, 146] on div "× Close Updated successfully 1 General Details 2 Address Details 3 Quote Lines …" at bounding box center [318, 157] width 485 height 218
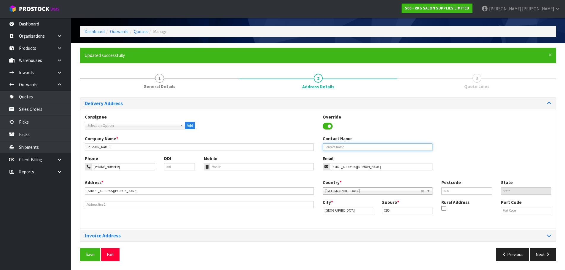
click at [334, 149] on input "text" at bounding box center [378, 146] width 110 height 7
paste input "[PERSON_NAME]"
type input "[PERSON_NAME]"
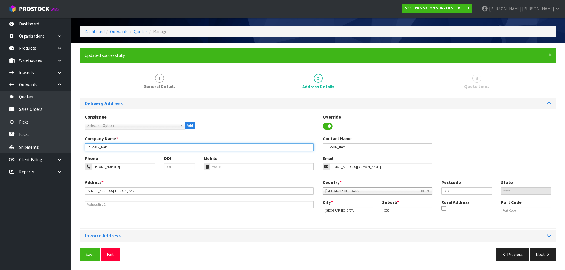
drag, startPoint x: 116, startPoint y: 146, endPoint x: 82, endPoint y: 149, distance: 34.2
click at [82, 149] on div "Company Name * ADEL AL-OMOUSH" at bounding box center [199, 142] width 238 height 15
type input "WYNYARD BARBER"
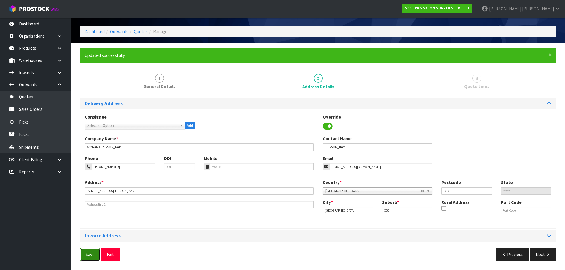
click at [89, 251] on button "Save" at bounding box center [90, 254] width 20 height 13
click at [540, 256] on button "Next" at bounding box center [543, 254] width 26 height 13
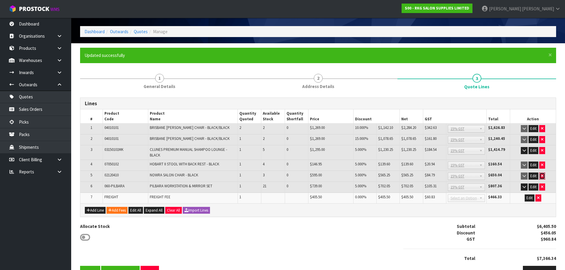
click at [541, 176] on icon "button" at bounding box center [542, 176] width 2 height 4
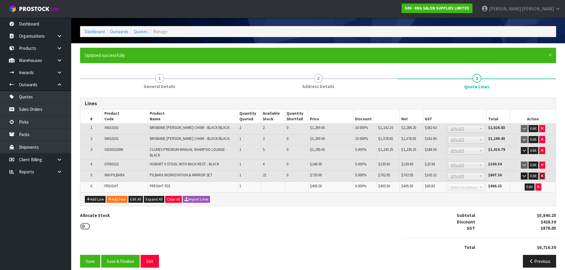
click at [542, 176] on icon "button" at bounding box center [542, 176] width 2 height 4
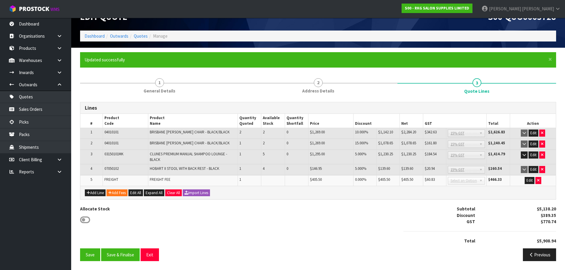
scroll to position [15, 0]
click at [534, 170] on button "Edit" at bounding box center [533, 169] width 10 height 7
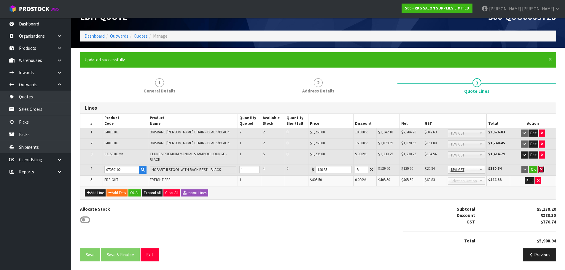
click at [540, 170] on icon "button" at bounding box center [541, 169] width 2 height 4
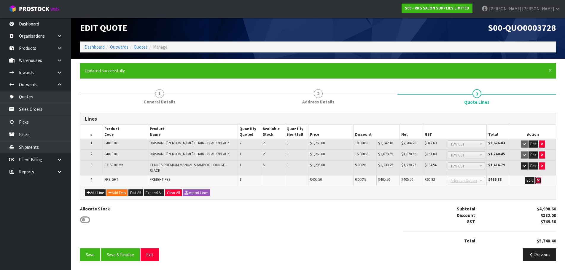
click at [538, 182] on icon "button" at bounding box center [538, 180] width 2 height 4
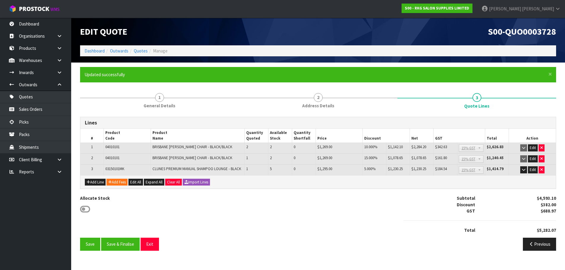
scroll to position [0, 0]
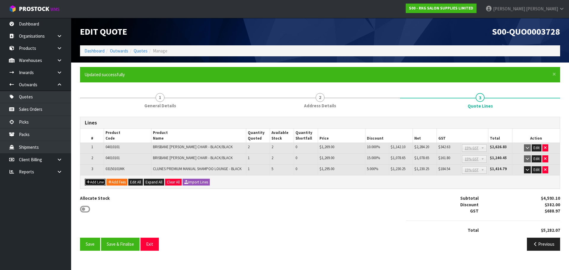
click at [95, 184] on button "Add Line" at bounding box center [95, 182] width 21 height 7
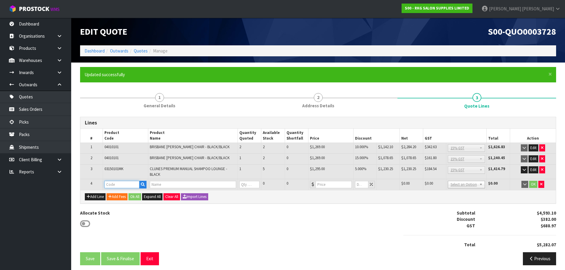
click at [111, 183] on input "text" at bounding box center [121, 184] width 35 height 7
type input "0704"
click at [119, 196] on strong "0704" at bounding box center [115, 195] width 9 height 6
type input "07040102"
type input "EVANDALE SADDLE STOOL - BLACK"
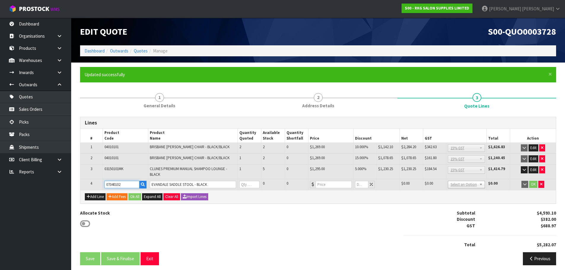
type input "0"
type input "129"
type input "0"
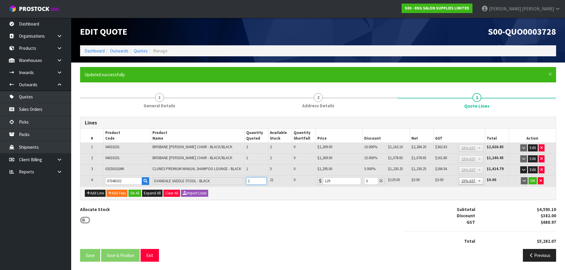
click at [262, 180] on input "1" at bounding box center [256, 180] width 20 height 7
type input "2"
click at [262, 180] on input "2" at bounding box center [256, 180] width 20 height 7
drag, startPoint x: 369, startPoint y: 180, endPoint x: 362, endPoint y: 180, distance: 6.5
click at [362, 180] on td "0" at bounding box center [374, 180] width 24 height 11
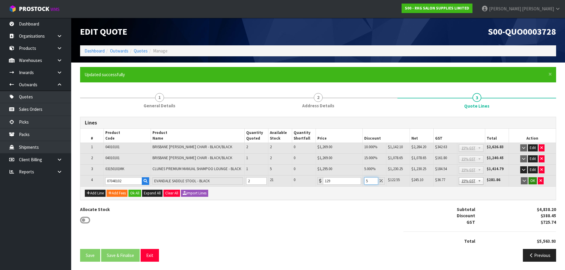
type input "5"
click at [531, 181] on button "OK" at bounding box center [532, 180] width 8 height 7
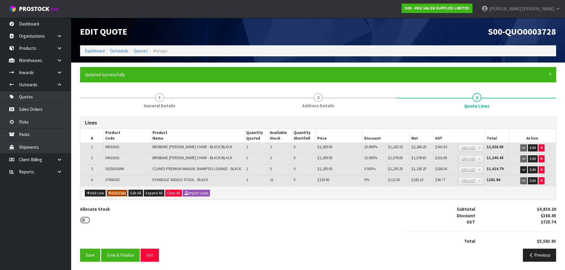
click at [117, 191] on button "Add Fees" at bounding box center [116, 193] width 21 height 7
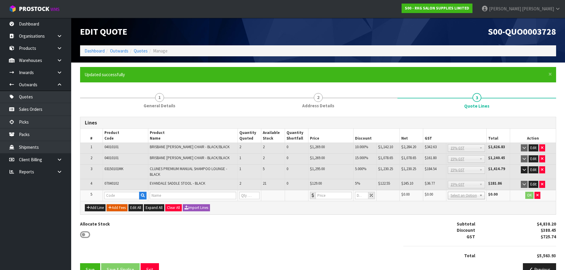
click at [117, 191] on td at bounding box center [125, 195] width 45 height 11
click at [116, 194] on input "text" at bounding box center [121, 195] width 35 height 7
type input "FRE"
click at [117, 205] on strong "FRE" at bounding box center [114, 206] width 7 height 6
type input "FREIGHT"
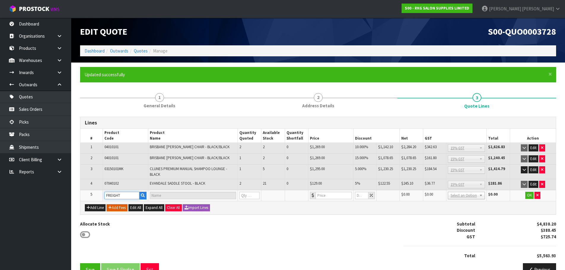
type input "FREIGHT FEE"
type input "1"
type input "0"
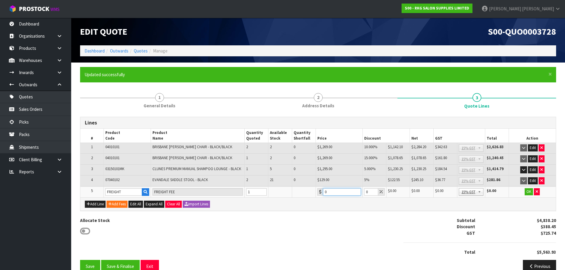
click at [343, 191] on input "0" at bounding box center [342, 191] width 38 height 7
drag, startPoint x: 329, startPoint y: 191, endPoint x: 317, endPoint y: 193, distance: 12.0
click at [317, 193] on div "0" at bounding box center [339, 191] width 44 height 7
type input "3"
type input "298.75"
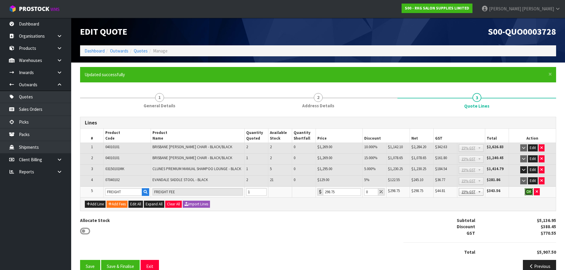
click at [527, 192] on button "OK" at bounding box center [528, 191] width 8 height 7
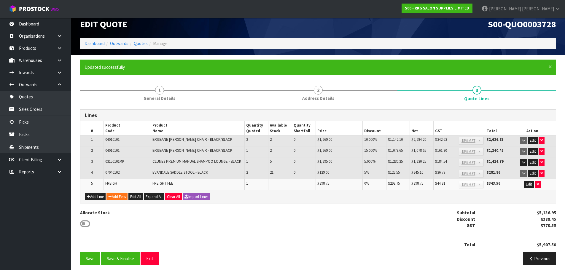
scroll to position [12, 0]
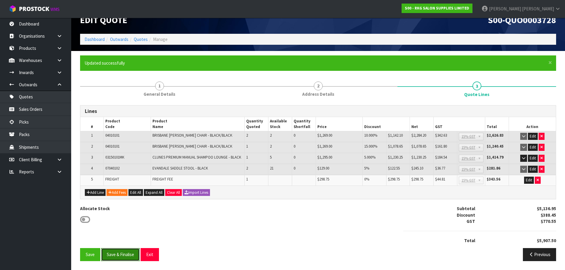
click at [122, 253] on button "Save & Finalise" at bounding box center [120, 254] width 39 height 13
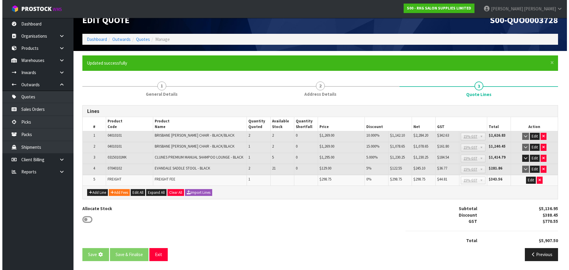
scroll to position [0, 0]
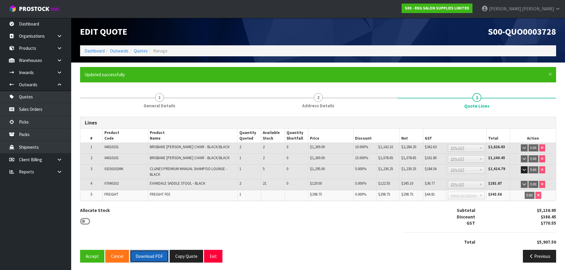
click at [158, 257] on button "Download PDF" at bounding box center [149, 256] width 39 height 13
click at [215, 257] on button "Exit" at bounding box center [213, 256] width 18 height 13
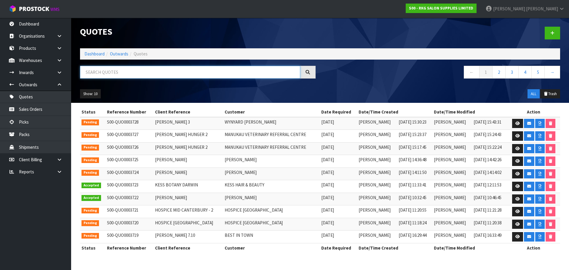
click at [112, 72] on input "text" at bounding box center [190, 72] width 220 height 13
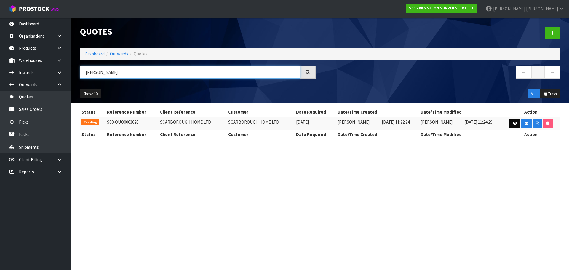
type input "SCARBOR"
click at [514, 124] on icon at bounding box center [515, 124] width 4 height 4
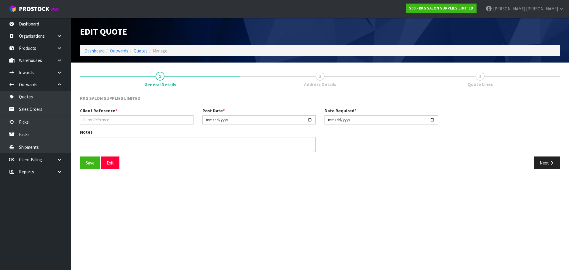
type input "SCARBOROUGH HOME LTD"
type input "2025-09-17"
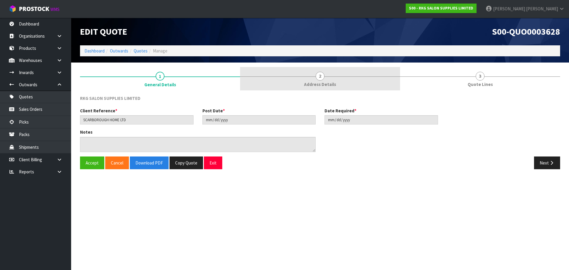
click at [324, 79] on link "2 Address Details" at bounding box center [320, 78] width 160 height 23
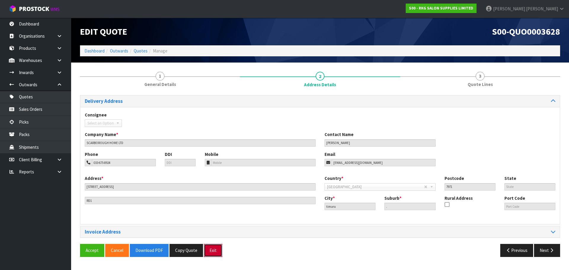
click at [209, 250] on button "Exit" at bounding box center [213, 250] width 18 height 13
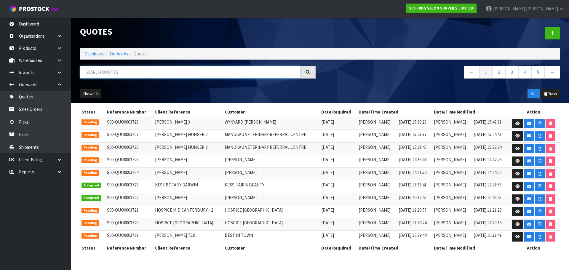
click at [122, 71] on input "text" at bounding box center [190, 72] width 220 height 13
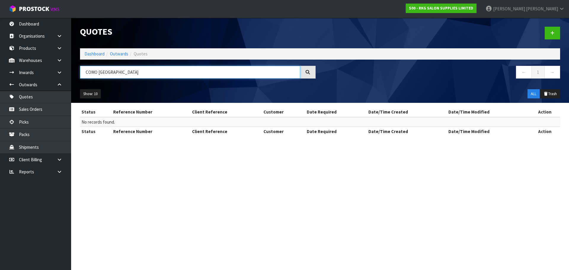
drag, startPoint x: 99, startPoint y: 73, endPoint x: 127, endPoint y: 73, distance: 28.8
click at [127, 73] on input "COMO FIJI" at bounding box center [190, 72] width 220 height 13
drag, startPoint x: 98, startPoint y: 73, endPoint x: 76, endPoint y: 71, distance: 22.6
click at [79, 73] on div "COMO" at bounding box center [198, 74] width 245 height 17
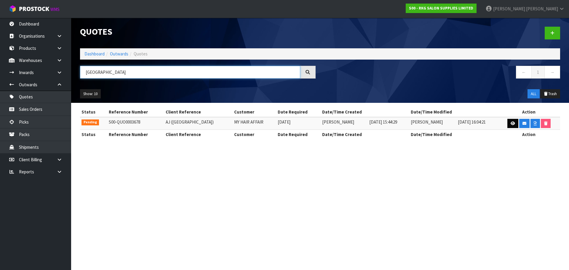
type input "FIJI"
click at [511, 124] on icon at bounding box center [513, 124] width 4 height 4
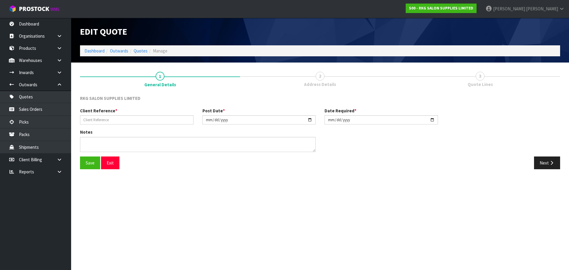
type input "AJ (FIJI)"
type input "2025-09-29"
type textarea "EXPORT TO FIJI, FOR PICK UP SHAMPOO CHAIR GREY WITH BLACK BASIN"
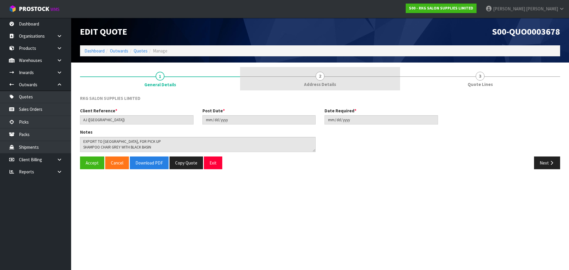
click at [323, 80] on span "2" at bounding box center [320, 76] width 9 height 9
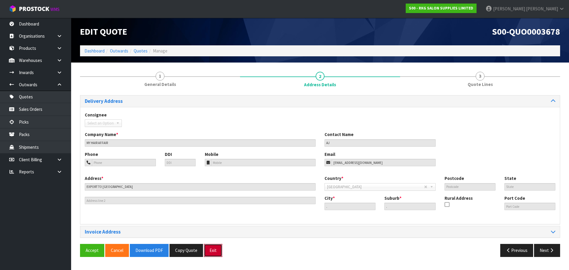
click at [216, 253] on button "Exit" at bounding box center [213, 250] width 18 height 13
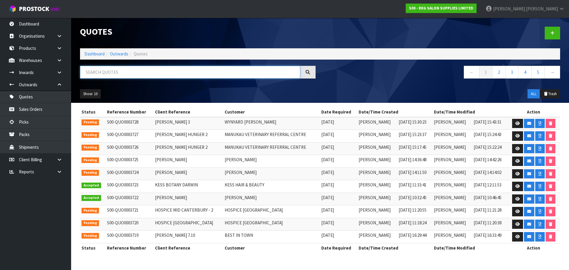
click at [117, 71] on input "text" at bounding box center [190, 72] width 220 height 13
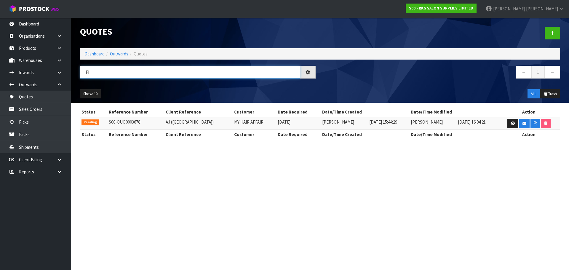
type input "F"
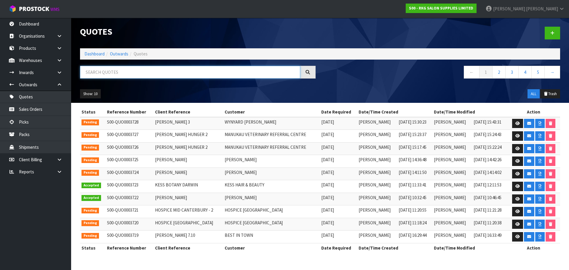
click at [96, 71] on input "text" at bounding box center [190, 72] width 220 height 13
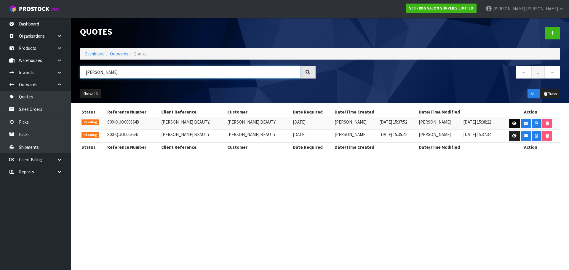
type input "CHARMI"
click at [512, 124] on icon at bounding box center [514, 124] width 4 height 4
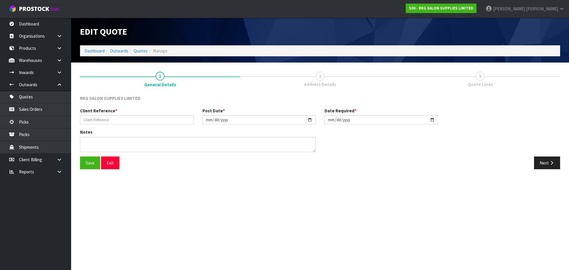
type input "CHARMI BEAUTY."
type input "2025-09-19"
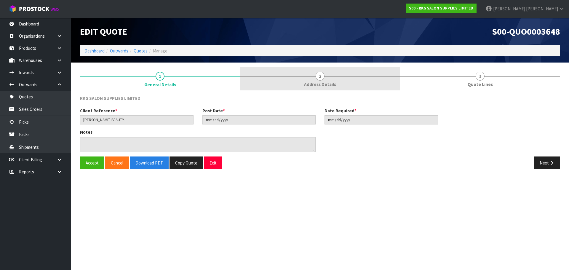
click at [322, 79] on span "2" at bounding box center [320, 76] width 9 height 9
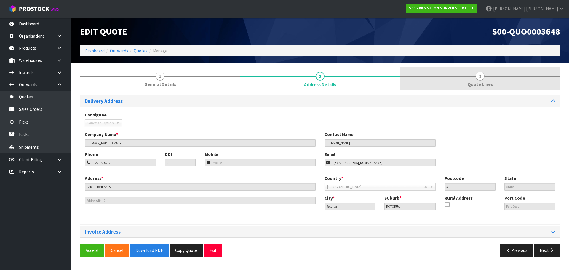
click at [477, 78] on span "3" at bounding box center [480, 76] width 9 height 9
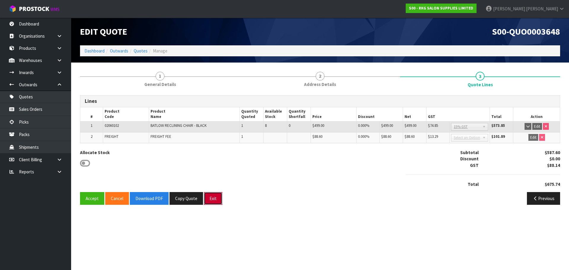
click at [212, 201] on button "Exit" at bounding box center [213, 198] width 18 height 13
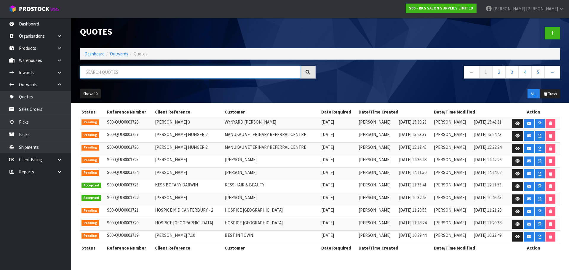
click at [121, 74] on input "text" at bounding box center [190, 72] width 220 height 13
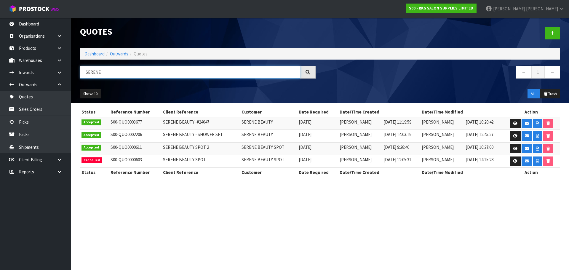
drag, startPoint x: 106, startPoint y: 71, endPoint x: 81, endPoint y: 72, distance: 25.5
click at [81, 72] on input "SERENE" at bounding box center [190, 72] width 220 height 13
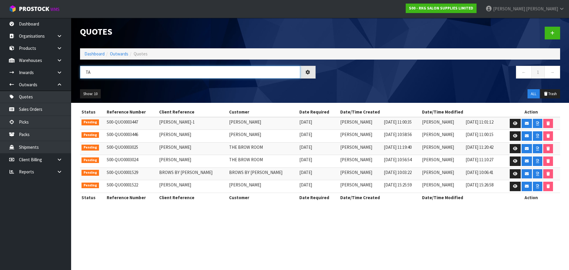
type input "T"
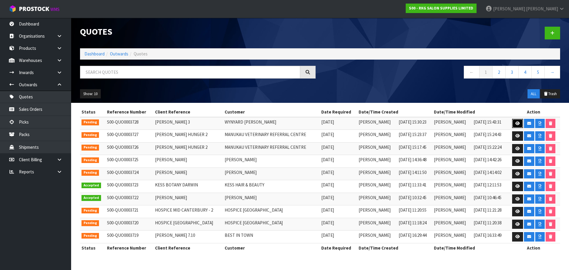
click at [515, 125] on icon at bounding box center [517, 124] width 4 height 4
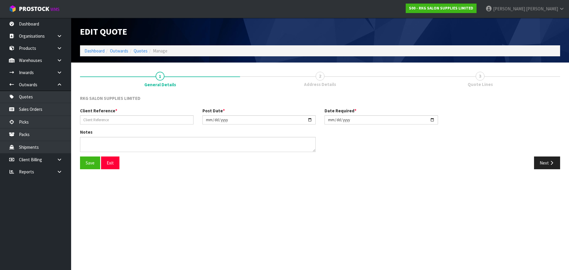
type input "ADEL AL-OMOUSH 3"
type input "[DATE]"
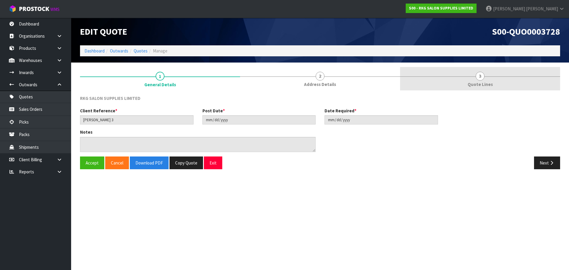
click at [479, 77] on span "3" at bounding box center [480, 76] width 9 height 9
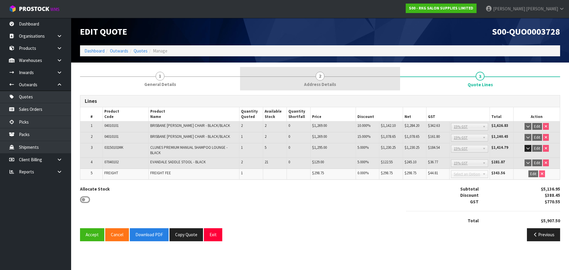
click at [319, 77] on span "2" at bounding box center [320, 76] width 9 height 9
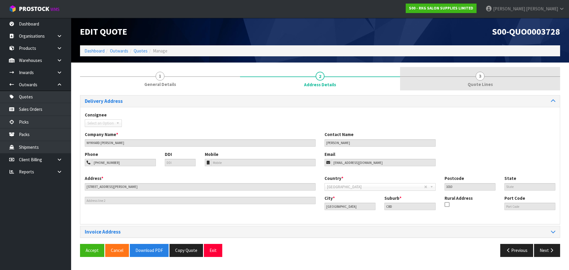
drag, startPoint x: 481, startPoint y: 78, endPoint x: 480, endPoint y: 82, distance: 4.6
click at [481, 78] on span "3" at bounding box center [480, 76] width 9 height 9
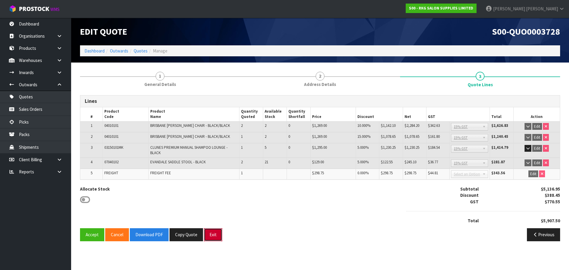
click at [214, 235] on button "Exit" at bounding box center [213, 234] width 18 height 13
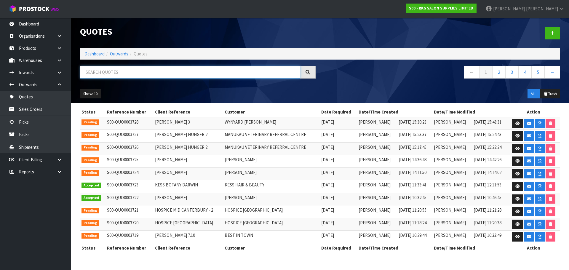
click at [125, 74] on input "text" at bounding box center [190, 72] width 220 height 13
type input "HENOK"
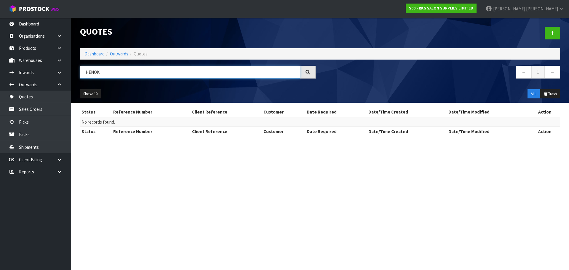
drag, startPoint x: 128, startPoint y: 73, endPoint x: 84, endPoint y: 73, distance: 44.2
click at [84, 73] on input "HENOK" at bounding box center [190, 72] width 220 height 13
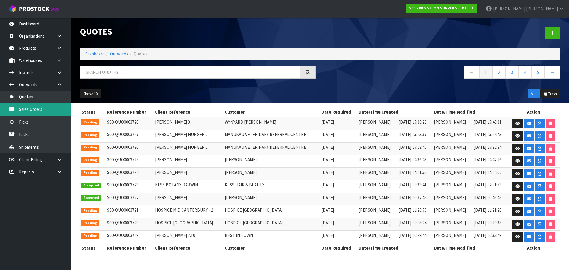
click at [39, 108] on link "Sales Orders" at bounding box center [35, 109] width 71 height 12
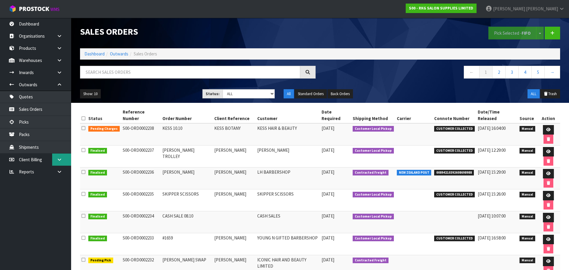
click at [54, 159] on link at bounding box center [61, 160] width 19 height 12
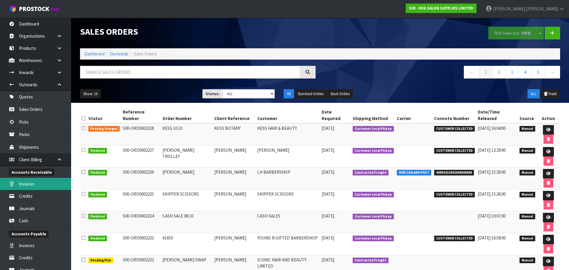
click at [22, 182] on link "Invoices" at bounding box center [35, 184] width 71 height 12
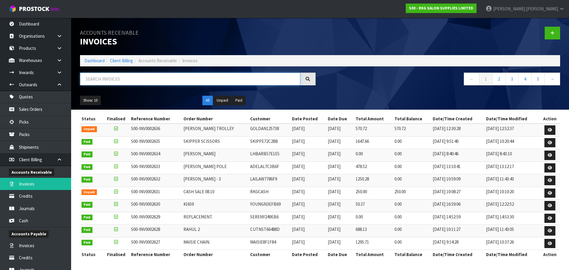
click at [101, 80] on input "text" at bounding box center [190, 79] width 220 height 13
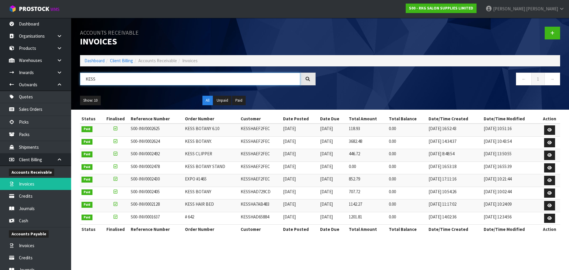
type input "KESS"
drag, startPoint x: 240, startPoint y: 154, endPoint x: 270, endPoint y: 154, distance: 30.2
click at [270, 154] on td "KESSHAEF2FEC" at bounding box center [260, 155] width 42 height 13
drag, startPoint x: 240, startPoint y: 141, endPoint x: 269, endPoint y: 141, distance: 28.8
click at [269, 141] on td "KESSHAEF2FEC" at bounding box center [260, 142] width 42 height 13
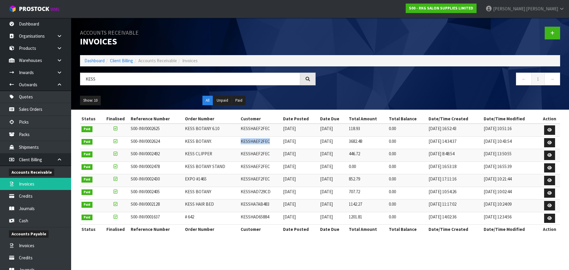
copy td "KESSHAEF2FEC"
click at [58, 160] on icon at bounding box center [60, 159] width 6 height 4
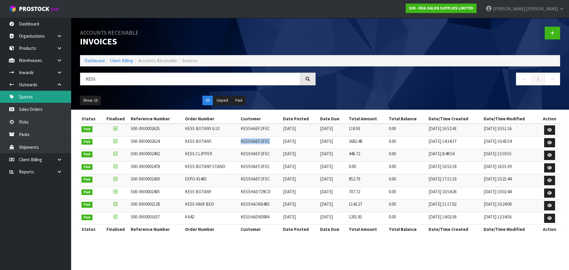
click at [37, 90] on li "Outwards Quotes Sales Orders Picks Packs Shipments" at bounding box center [35, 116] width 71 height 75
click at [36, 93] on link "Quotes" at bounding box center [35, 97] width 71 height 12
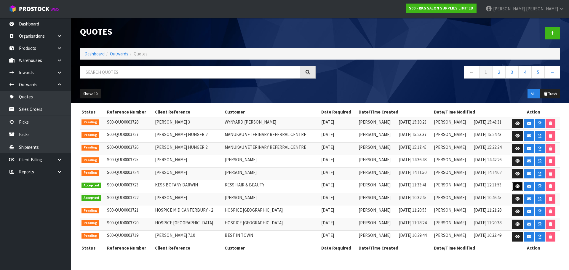
click at [517, 187] on icon at bounding box center [517, 186] width 4 height 4
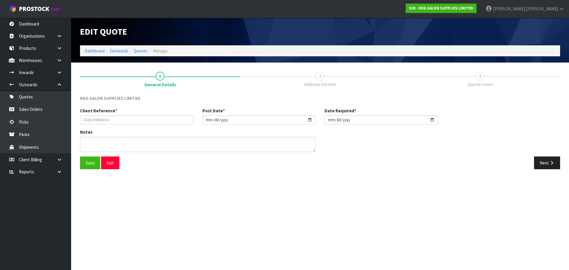
type input "KESS BOTANY DARWIN"
type input "[DATE]"
type textarea "FOR PICK UP"
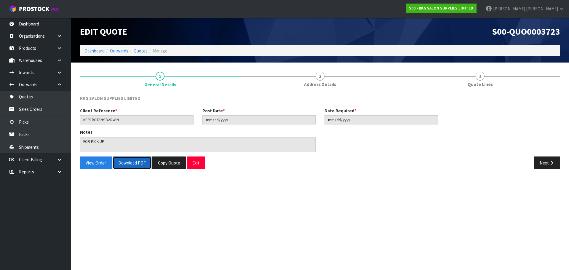
click at [136, 162] on button "Download PDF" at bounding box center [132, 163] width 39 height 13
click at [202, 164] on button "Exit" at bounding box center [196, 163] width 18 height 13
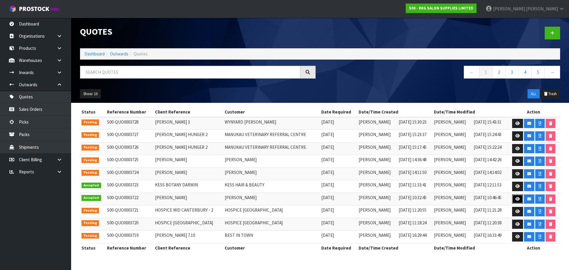
click at [517, 202] on link at bounding box center [517, 198] width 11 height 9
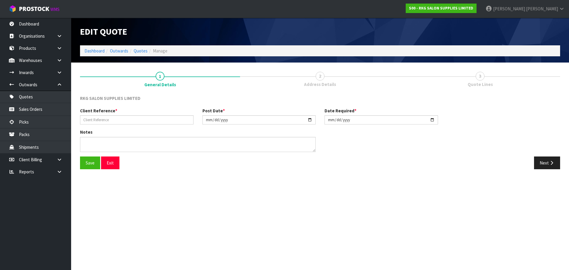
type input "[PERSON_NAME]"
type input "[DATE]"
type textarea "FOR PICK UP"
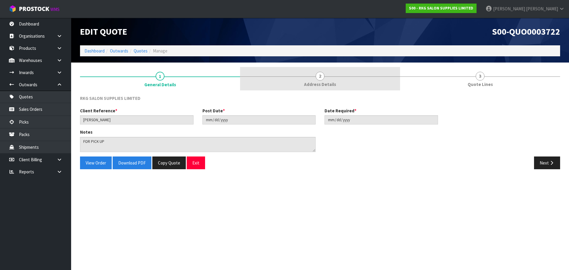
click at [318, 79] on span "2" at bounding box center [320, 76] width 9 height 9
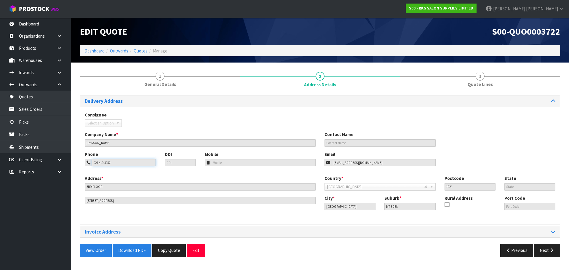
drag, startPoint x: 108, startPoint y: 161, endPoint x: 79, endPoint y: 162, distance: 29.7
click at [79, 162] on div "1 General Details 2 Address Details 3 Quote Lines Delivery Address Consignee 00…" at bounding box center [320, 164] width 489 height 194
drag, startPoint x: 380, startPoint y: 162, endPoint x: 313, endPoint y: 164, distance: 66.7
click at [313, 164] on div "Phone 027-419-3052 DDI Mobile Email goldahnyemecz@gmail.com" at bounding box center [320, 163] width 480 height 24
drag, startPoint x: 191, startPoint y: 251, endPoint x: 193, endPoint y: 241, distance: 9.9
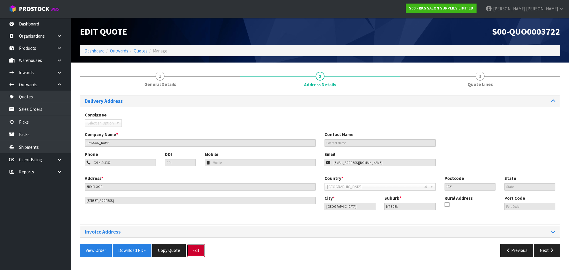
click at [191, 251] on button "Exit" at bounding box center [196, 250] width 18 height 13
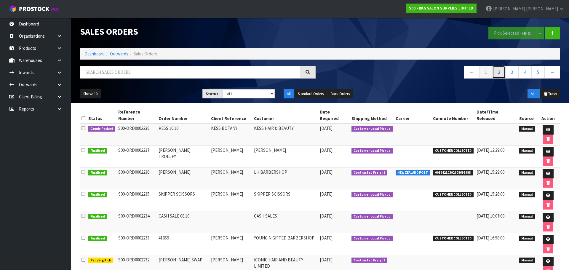
click at [498, 73] on link "2" at bounding box center [498, 72] width 13 height 13
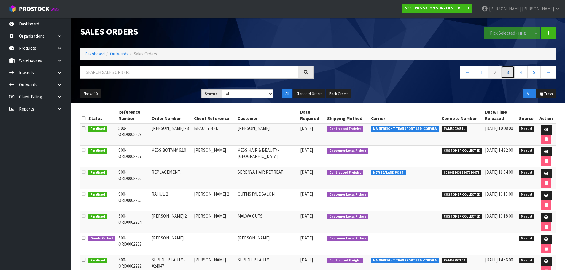
click at [508, 74] on link "3" at bounding box center [507, 72] width 13 height 13
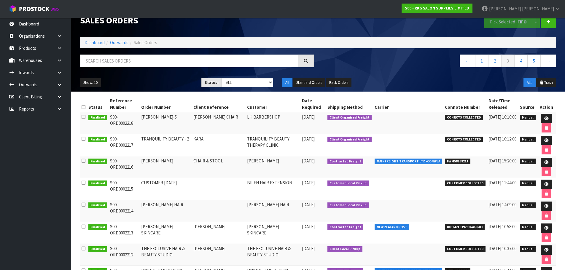
scroll to position [10, 0]
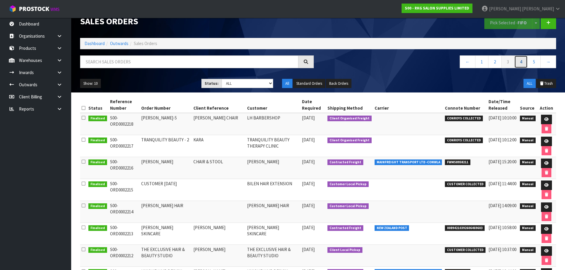
click at [521, 63] on link "4" at bounding box center [520, 61] width 13 height 13
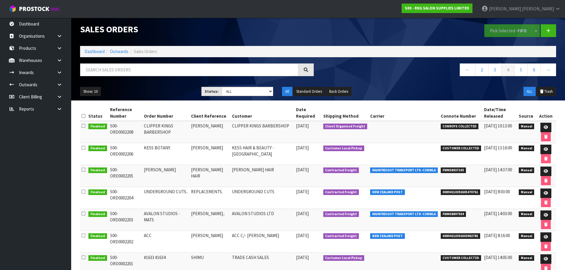
scroll to position [0, 0]
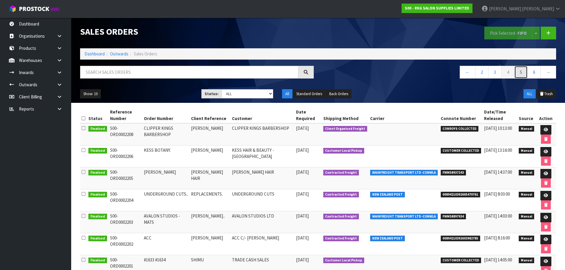
click at [521, 72] on link "5" at bounding box center [520, 72] width 13 height 13
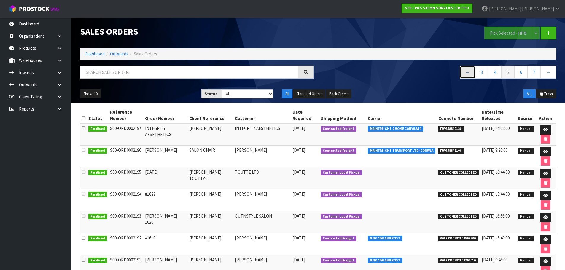
click at [471, 74] on link "←" at bounding box center [467, 72] width 16 height 13
click at [467, 74] on link "←" at bounding box center [467, 72] width 16 height 13
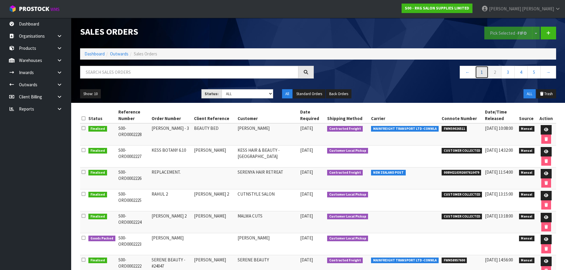
click at [481, 71] on link "1" at bounding box center [481, 72] width 13 height 13
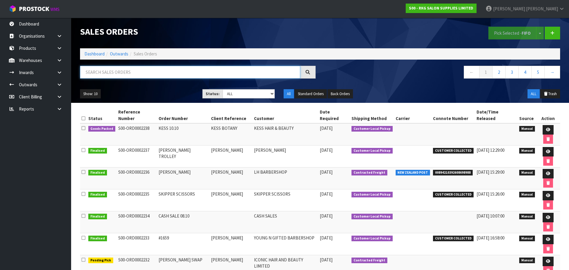
click at [123, 70] on input "text" at bounding box center [190, 72] width 220 height 13
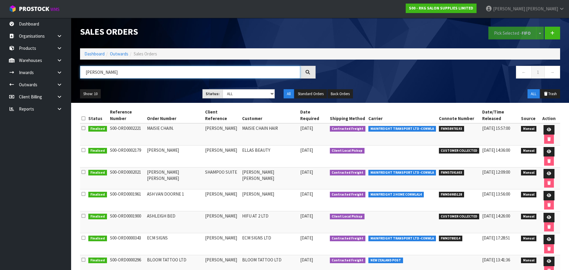
type input "[PERSON_NAME]"
click at [547, 128] on icon at bounding box center [549, 130] width 4 height 4
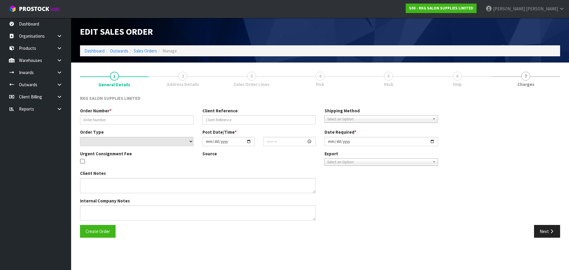
type input "MAISIE CHAIN."
type input "[PERSON_NAME]"
select select "number:0"
type input "[DATE]"
type input "15:00:00.000"
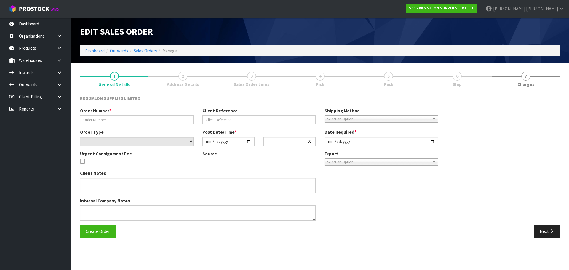
type input "[DATE]"
type textarea "REPACK THE 2 USED CHAIRS INTO SHIPPER CARTONS AND SEND ALL LOOSE ON MF"
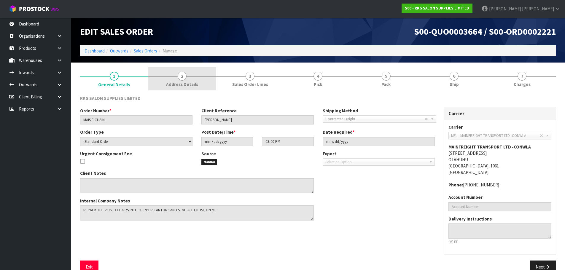
click at [184, 76] on span "2" at bounding box center [182, 76] width 9 height 9
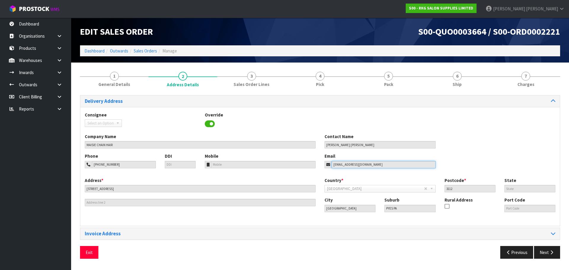
drag, startPoint x: 371, startPoint y: 162, endPoint x: 323, endPoint y: 165, distance: 48.4
click at [323, 165] on div "Email [EMAIL_ADDRESS][DOMAIN_NAME]" at bounding box center [380, 160] width 120 height 15
click at [88, 255] on button "Exit" at bounding box center [89, 252] width 18 height 13
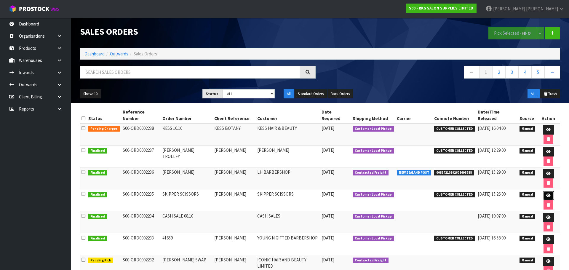
click at [546, 194] on icon at bounding box center [548, 196] width 4 height 4
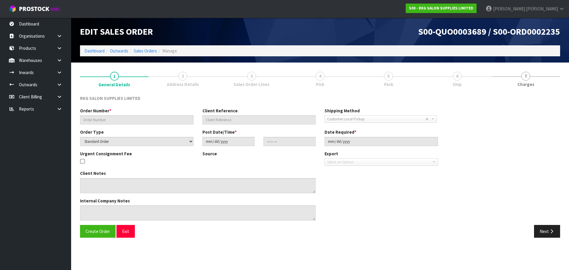
type input "SKIPPER SCISSORS"
type input "[PERSON_NAME]"
select select "number:0"
type input "[DATE]"
type input "10:30:00.000"
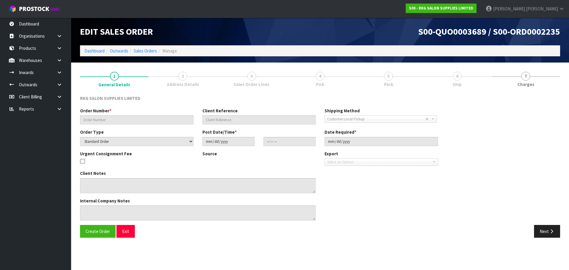
type input "[DATE]"
type textarea "COLLECTING [DATE]"
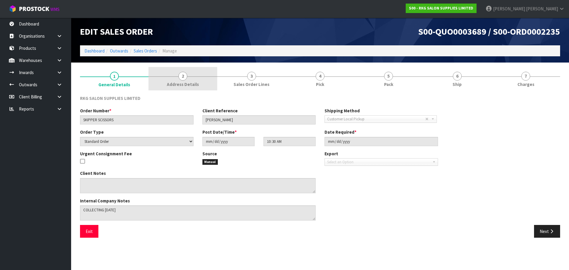
click at [180, 79] on span "2" at bounding box center [182, 76] width 9 height 9
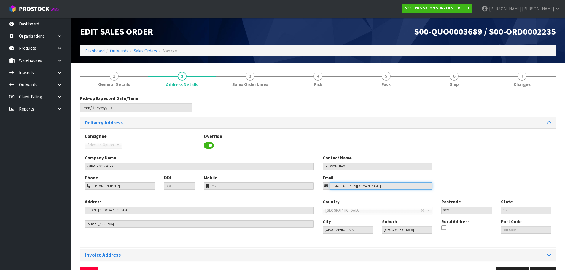
drag, startPoint x: 371, startPoint y: 186, endPoint x: 319, endPoint y: 187, distance: 51.9
click at [319, 187] on div "Email [EMAIL_ADDRESS][DOMAIN_NAME]" at bounding box center [377, 182] width 119 height 15
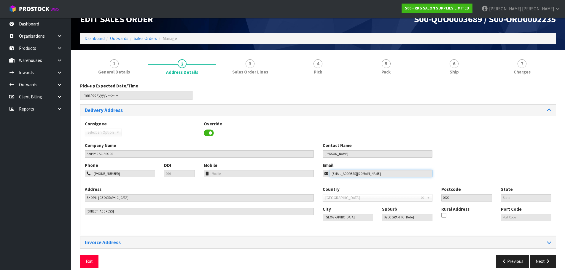
scroll to position [19, 0]
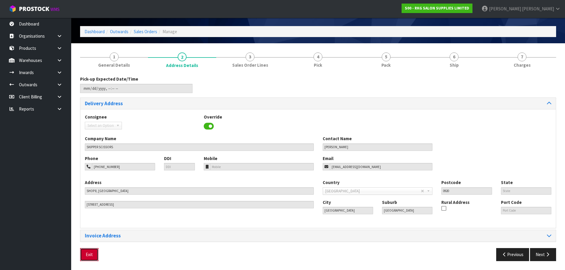
click at [90, 258] on button "Exit" at bounding box center [89, 254] width 18 height 13
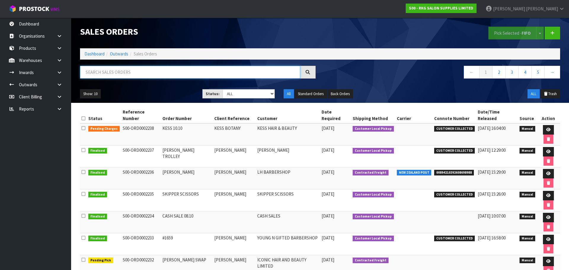
click at [125, 70] on input "text" at bounding box center [190, 72] width 220 height 13
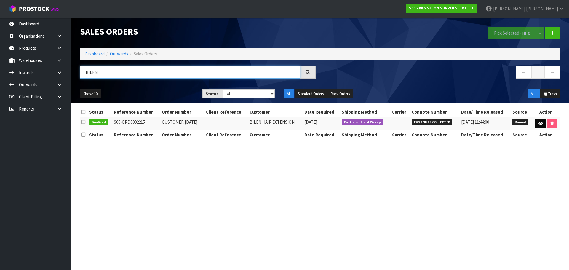
type input "BILEN"
click at [540, 123] on icon at bounding box center [541, 124] width 4 height 4
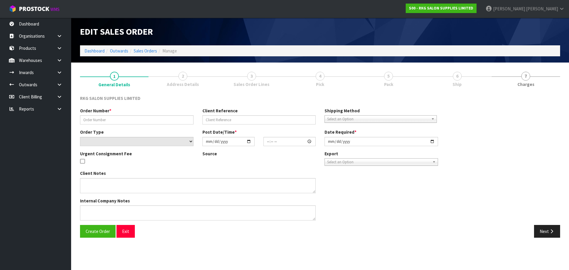
type input "CUSTOMER [DATE]"
select select "number:0"
type input "[DATE]"
type input "15:44:00.000"
type input "[DATE]"
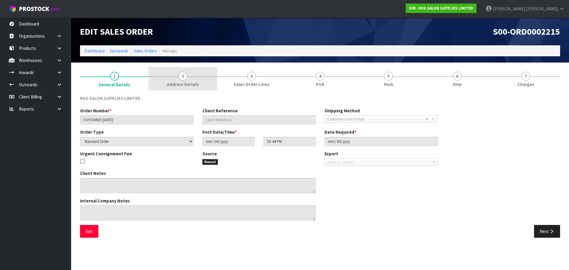
click at [187, 77] on span "2" at bounding box center [182, 76] width 9 height 9
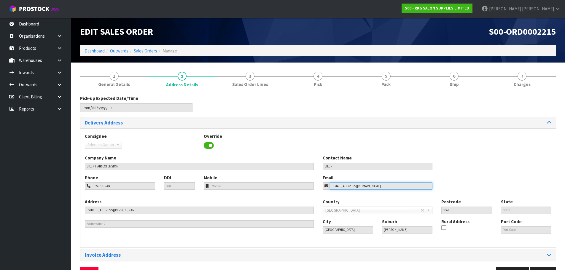
drag, startPoint x: 359, startPoint y: 188, endPoint x: 321, endPoint y: 188, distance: 37.9
click at [325, 189] on div "[EMAIL_ADDRESS][DOMAIN_NAME]" at bounding box center [378, 185] width 110 height 7
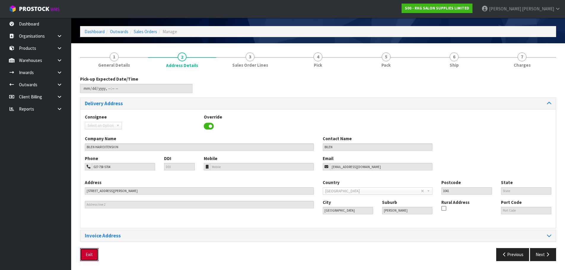
click at [92, 252] on button "Exit" at bounding box center [89, 254] width 18 height 13
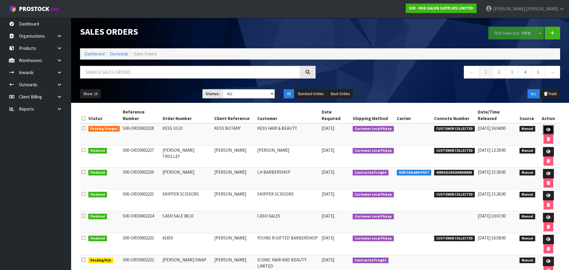
click at [543, 125] on link at bounding box center [548, 129] width 11 height 9
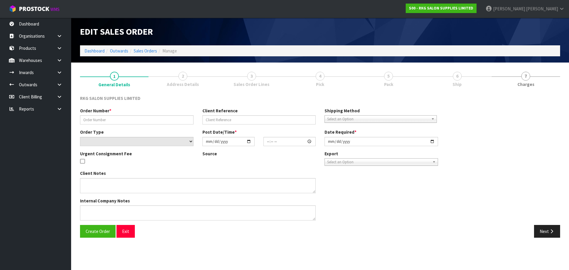
type input "KESS 10.10"
type input "KESS BOTANY"
select select "number:0"
type input "[DATE]"
type input "00:00:00.000"
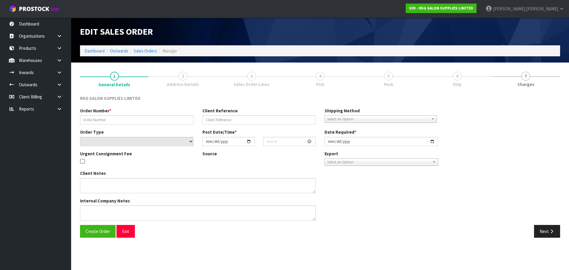
type input "[DATE]"
type textarea "PICK UP [DATE] AT 3 PM"
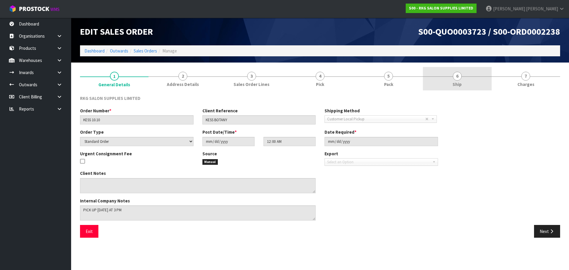
click at [456, 76] on span "6" at bounding box center [457, 76] width 9 height 9
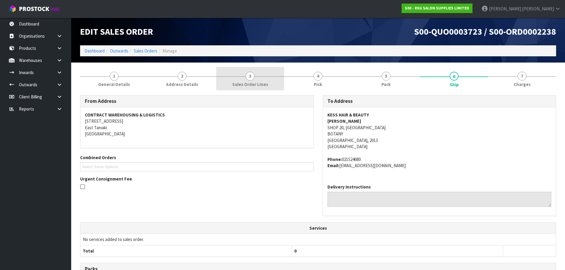
click at [250, 78] on span "3" at bounding box center [249, 76] width 9 height 9
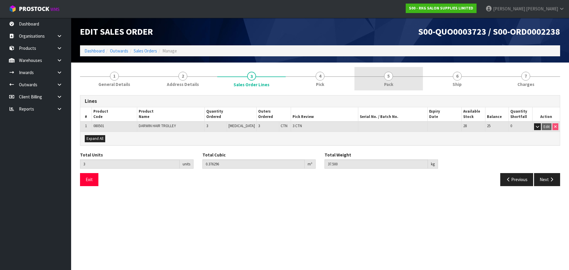
click at [391, 78] on span "5" at bounding box center [388, 76] width 9 height 9
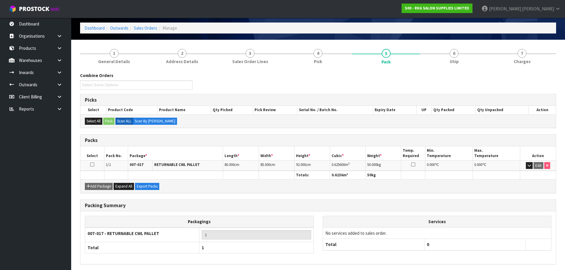
scroll to position [45, 0]
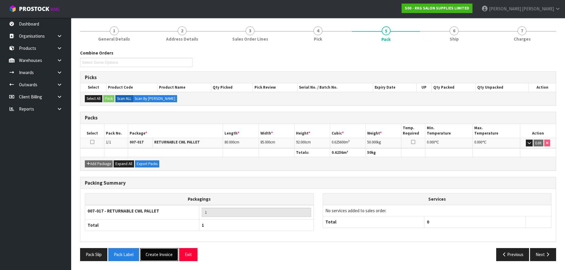
click at [160, 256] on button "Create Invoice" at bounding box center [159, 254] width 38 height 13
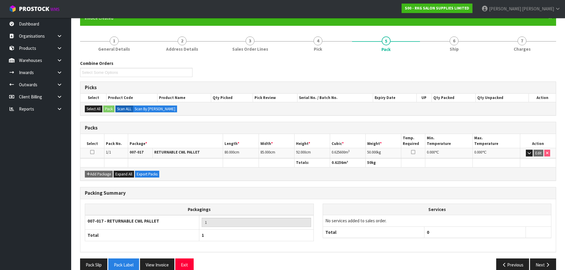
scroll to position [67, 0]
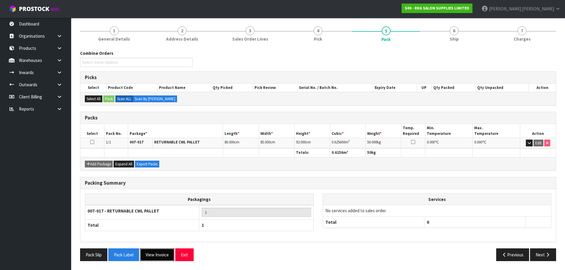
drag, startPoint x: 156, startPoint y: 256, endPoint x: 159, endPoint y: 252, distance: 4.7
click at [156, 256] on button "View Invoice" at bounding box center [157, 254] width 34 height 13
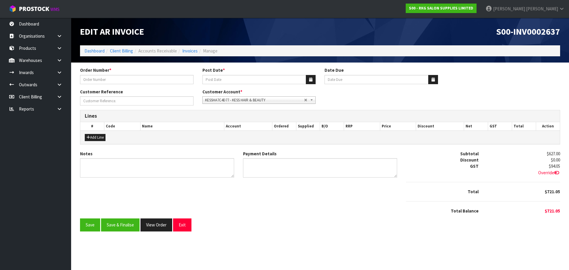
type input "KESS 10.10"
type input "[DATE]"
type input "KESS BOTANY"
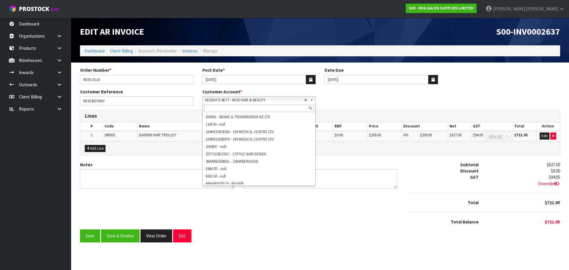
click at [235, 101] on span "KESSHA7C4D77 - KESS HAIR & BEAUTY" at bounding box center [254, 100] width 99 height 7
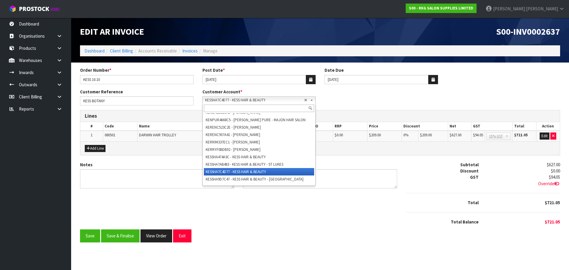
paste input "KESSHAEF2FEC"
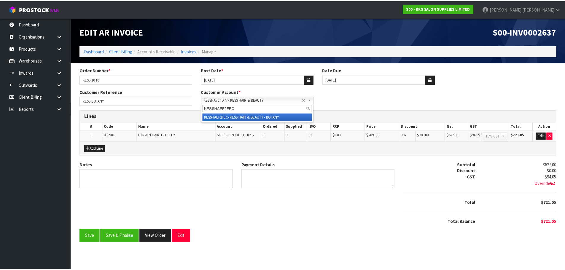
scroll to position [0, 0]
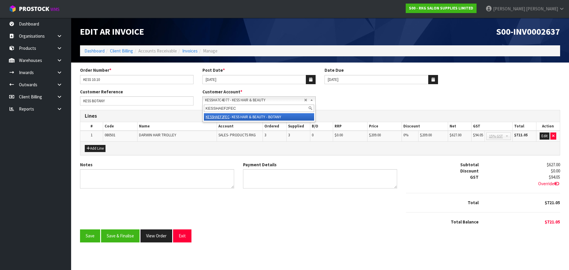
type input "KESSHAEF2FEC"
click at [221, 116] on em "KESSHAEF2FEC" at bounding box center [218, 116] width 24 height 5
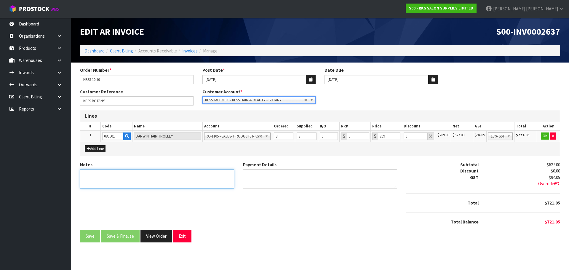
click at [100, 174] on textarea "Notes" at bounding box center [157, 178] width 154 height 19
type textarea "THANK YOU FOR YOUR ORDER. COLLECTED 10.10"
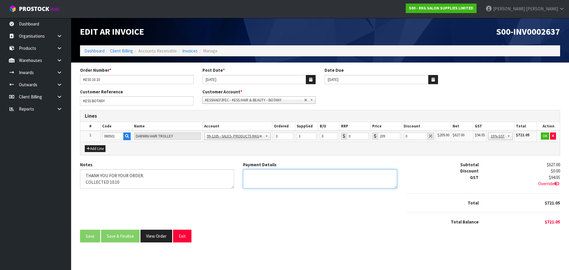
click at [270, 178] on textarea "Payment Details" at bounding box center [320, 178] width 154 height 19
type textarea "EFTPOS [DATE]"
drag, startPoint x: 412, startPoint y: 135, endPoint x: 404, endPoint y: 136, distance: 8.2
click at [404, 136] on input "0" at bounding box center [416, 135] width 24 height 7
type input "10"
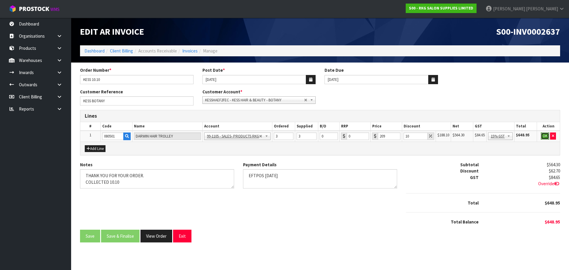
click at [545, 137] on button "OK" at bounding box center [545, 135] width 8 height 7
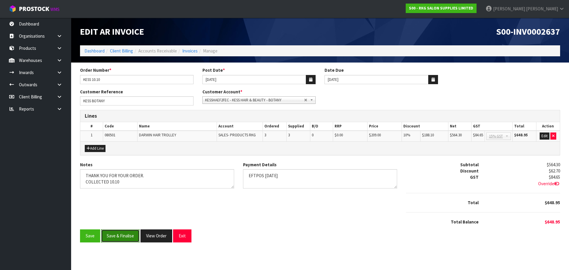
click at [118, 237] on button "Save & Finalise" at bounding box center [120, 235] width 39 height 13
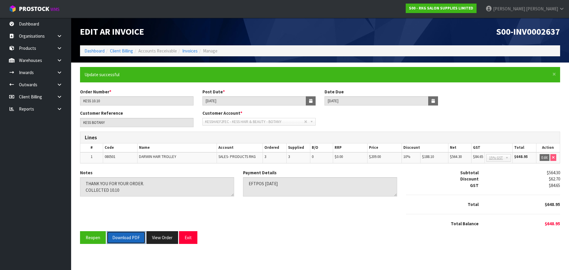
click at [125, 239] on button "Download PDF" at bounding box center [126, 237] width 39 height 13
click at [185, 237] on button "Exit" at bounding box center [188, 237] width 18 height 13
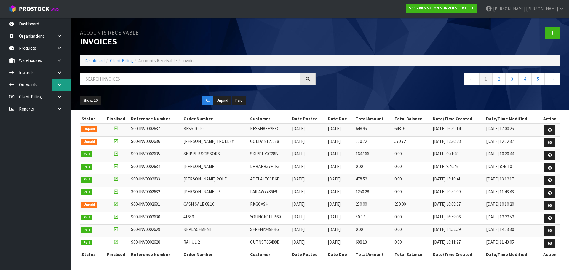
click at [59, 84] on icon at bounding box center [60, 84] width 6 height 4
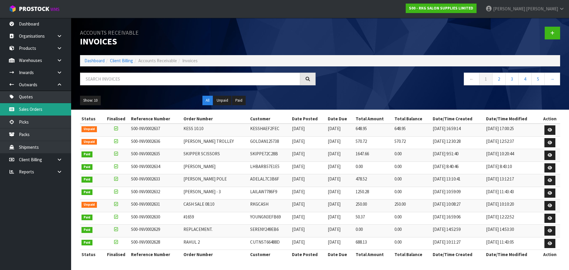
click at [35, 107] on link "Sales Orders" at bounding box center [35, 109] width 71 height 12
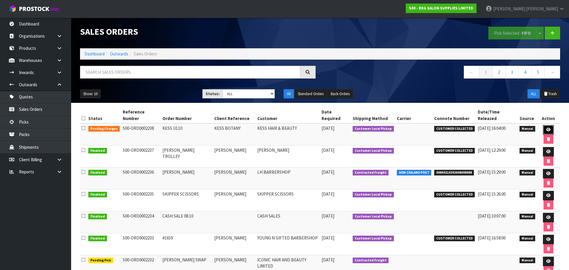
click at [543, 125] on link at bounding box center [548, 129] width 11 height 9
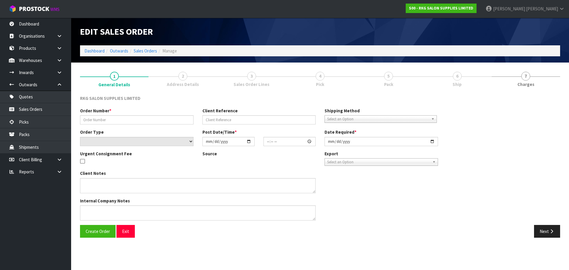
type input "KESS 10.10"
type input "KESS BOTANY"
select select "number:0"
type input "[DATE]"
type input "00:00:00.000"
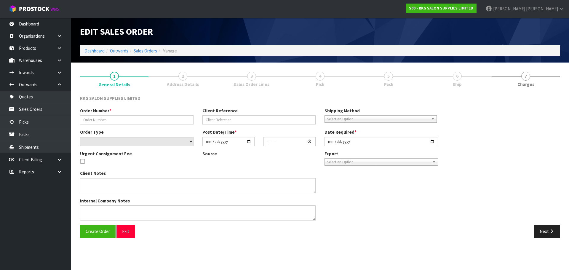
type input "[DATE]"
type textarea "PICK UP [DATE] AT 3 PM"
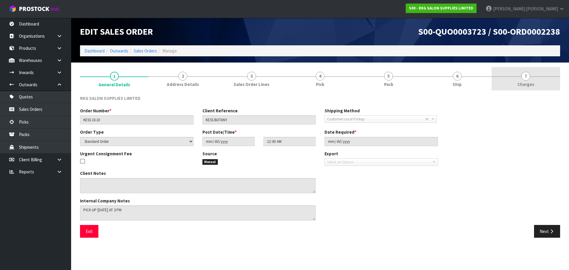
click at [525, 78] on span "7" at bounding box center [525, 76] width 9 height 9
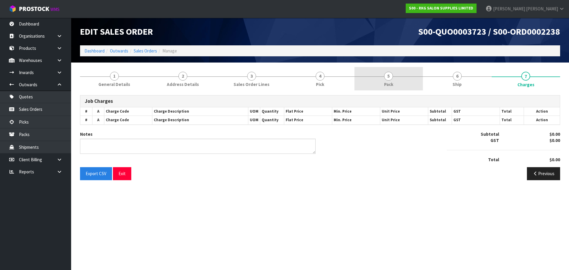
click at [389, 77] on span "5" at bounding box center [388, 76] width 9 height 9
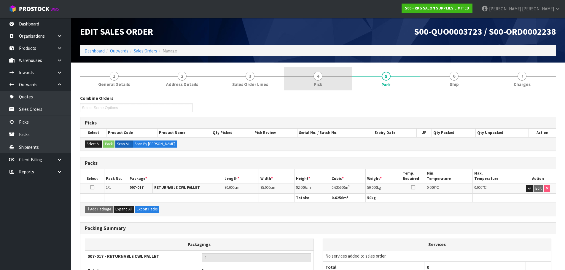
click at [322, 79] on link "4 Pick" at bounding box center [318, 78] width 68 height 23
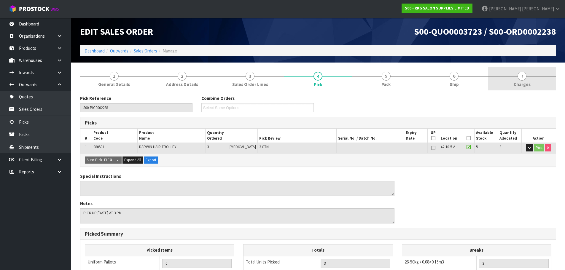
click at [522, 78] on span "7" at bounding box center [521, 76] width 9 height 9
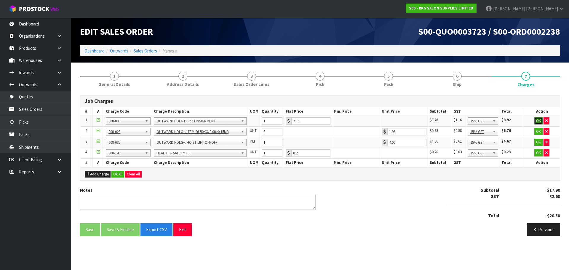
click at [539, 121] on button "OK" at bounding box center [538, 120] width 8 height 7
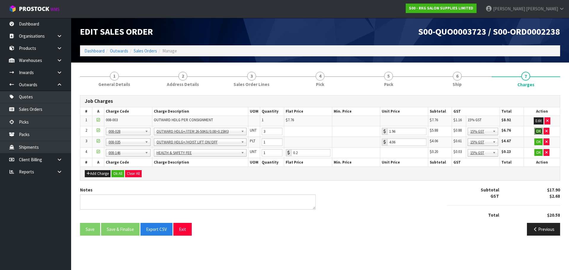
click at [536, 132] on button "OK" at bounding box center [538, 131] width 8 height 7
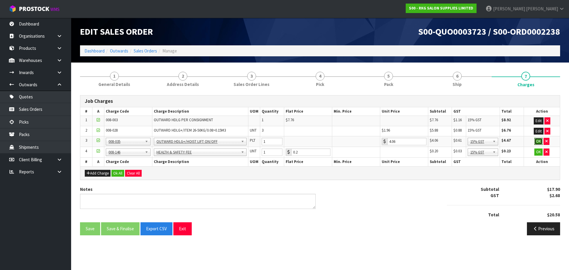
click at [535, 142] on button "OK" at bounding box center [538, 141] width 8 height 7
click at [537, 150] on button "OK" at bounding box center [538, 151] width 8 height 7
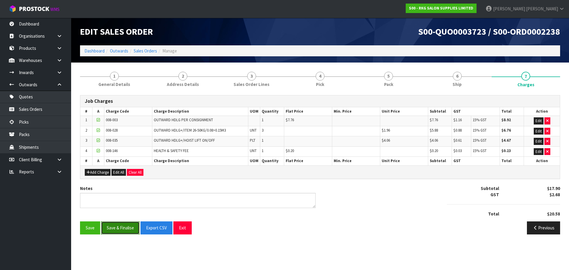
click at [117, 228] on button "Save & Finalise" at bounding box center [120, 227] width 39 height 13
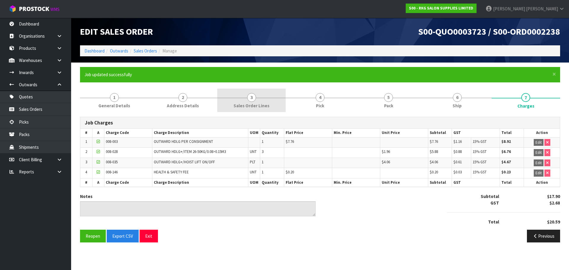
click at [253, 99] on span "3" at bounding box center [251, 97] width 9 height 9
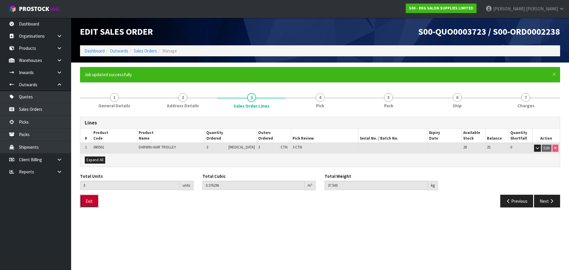
click at [91, 205] on button "Exit" at bounding box center [89, 201] width 18 height 13
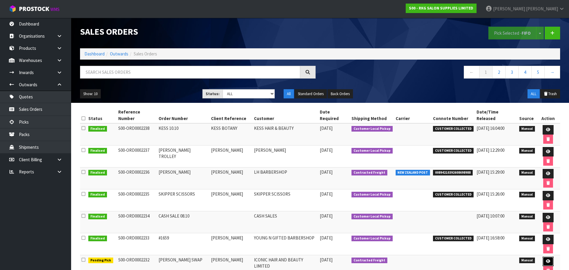
drag, startPoint x: 540, startPoint y: 200, endPoint x: 537, endPoint y: 200, distance: 3.3
click at [546, 259] on icon at bounding box center [548, 261] width 4 height 4
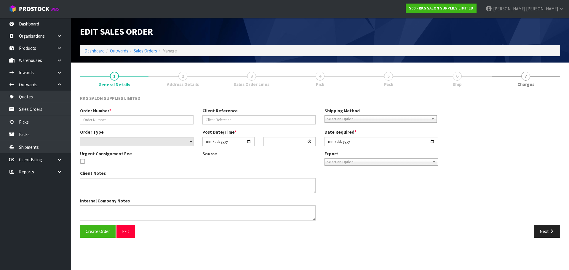
type input "[PERSON_NAME] SWAP"
type input "[PERSON_NAME]"
select select "number:0"
type input "[DATE]"
type input "00:00:00.000"
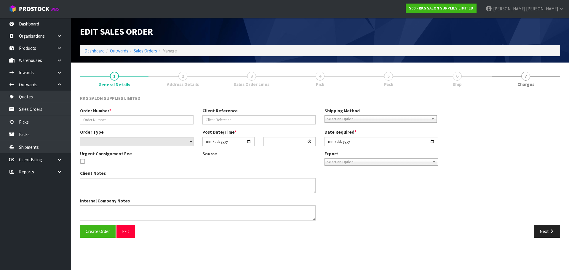
type input "[DATE]"
type textarea "SWAP FOR 3 BATLOW CHAIRS, SEND CHEAPEST"
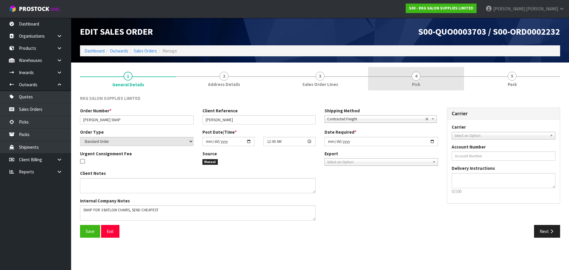
click at [415, 77] on span "4" at bounding box center [416, 76] width 9 height 9
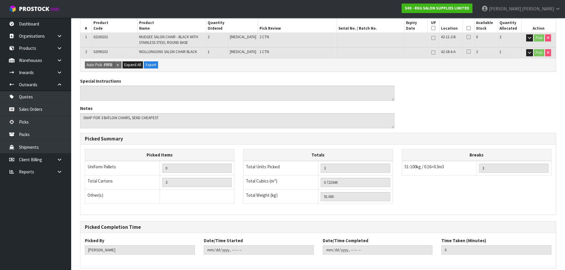
scroll to position [136, 0]
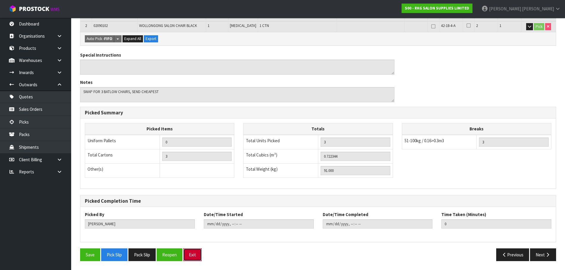
click at [189, 254] on button "Exit" at bounding box center [192, 254] width 18 height 13
